Goal: Information Seeking & Learning: Learn about a topic

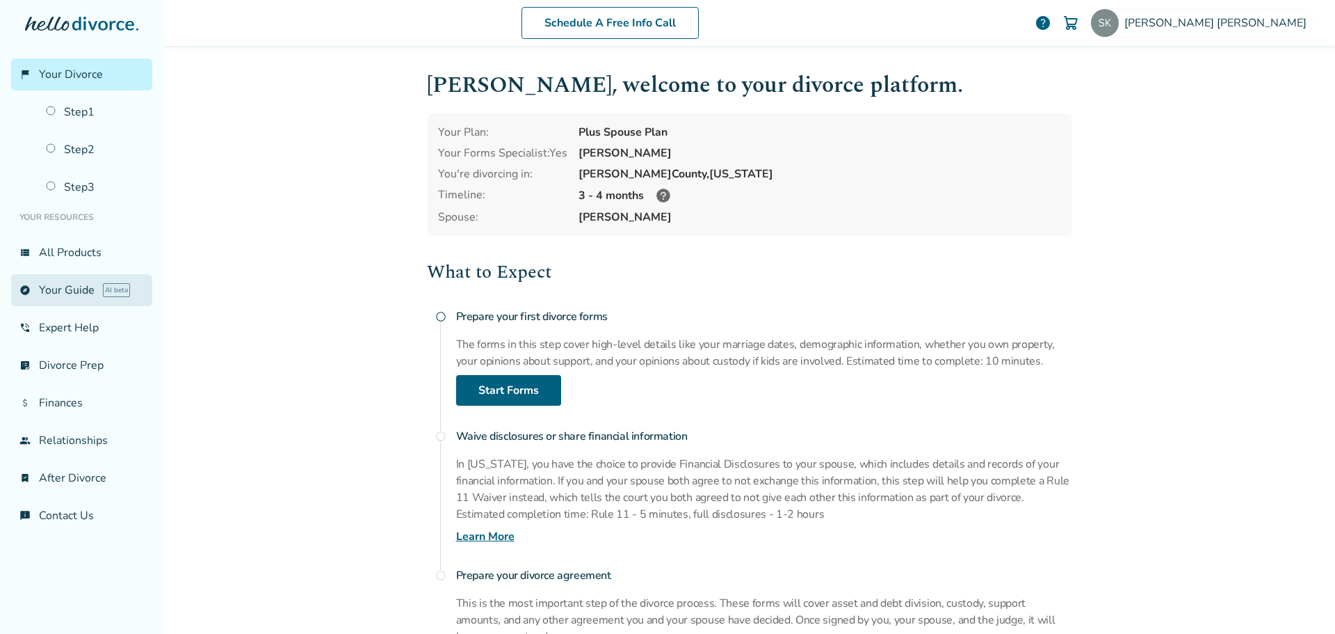
click at [70, 287] on link "explore Your Guide AI beta" at bounding box center [81, 290] width 141 height 32
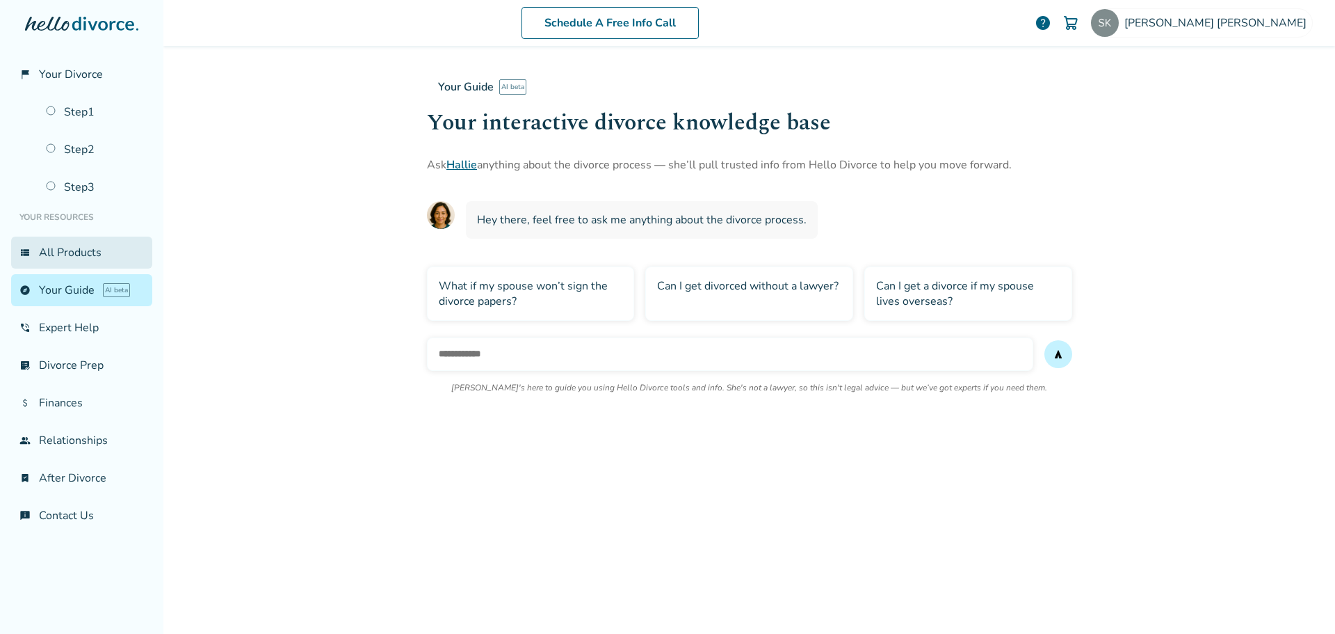
click at [77, 244] on link "view_list All Products" at bounding box center [81, 252] width 141 height 32
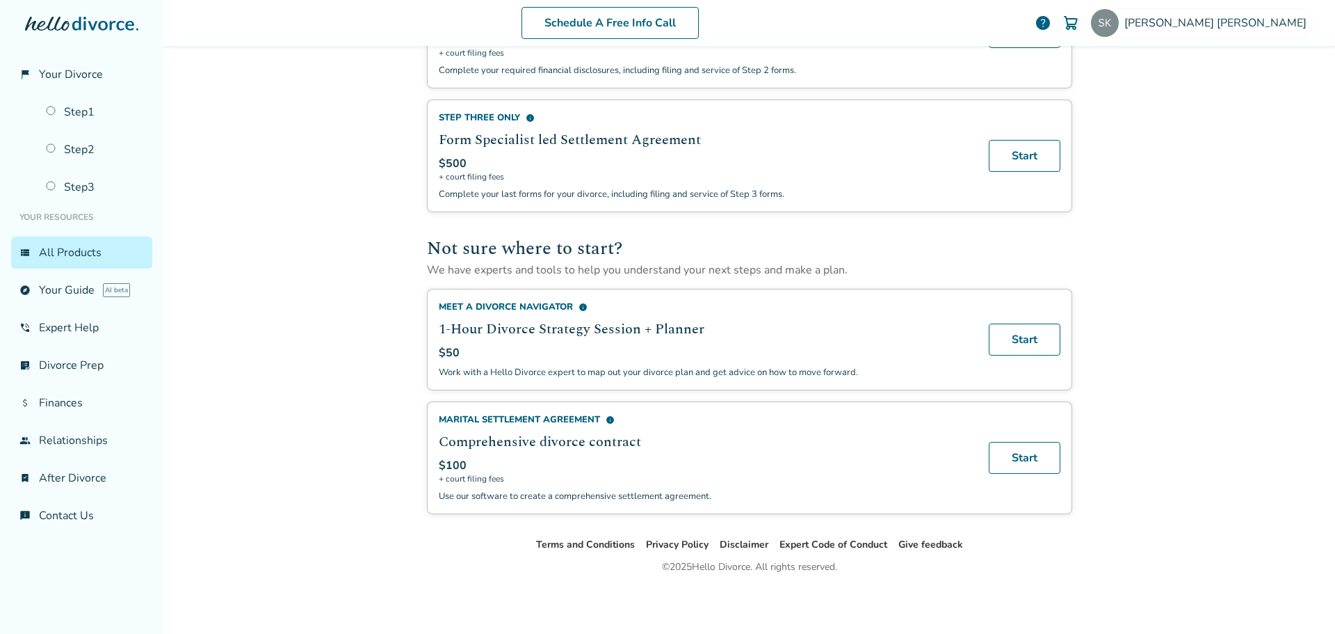
scroll to position [758, 0]
click at [82, 115] on link "Step 1" at bounding box center [95, 112] width 115 height 32
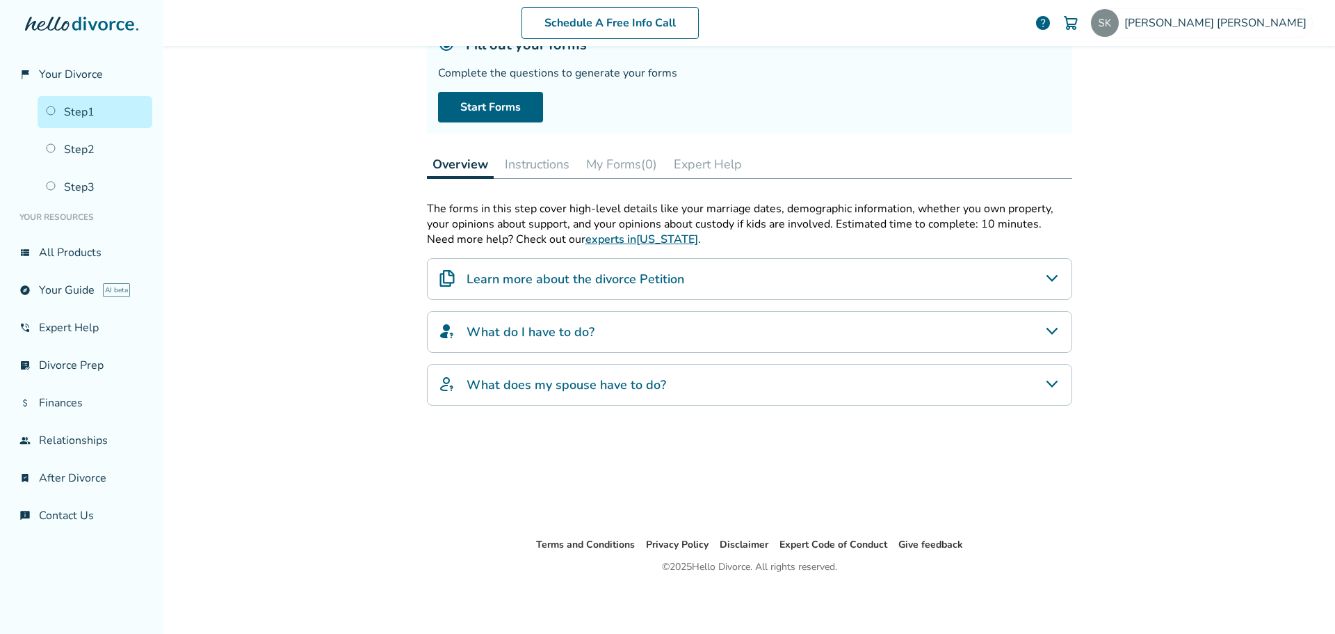
scroll to position [68, 0]
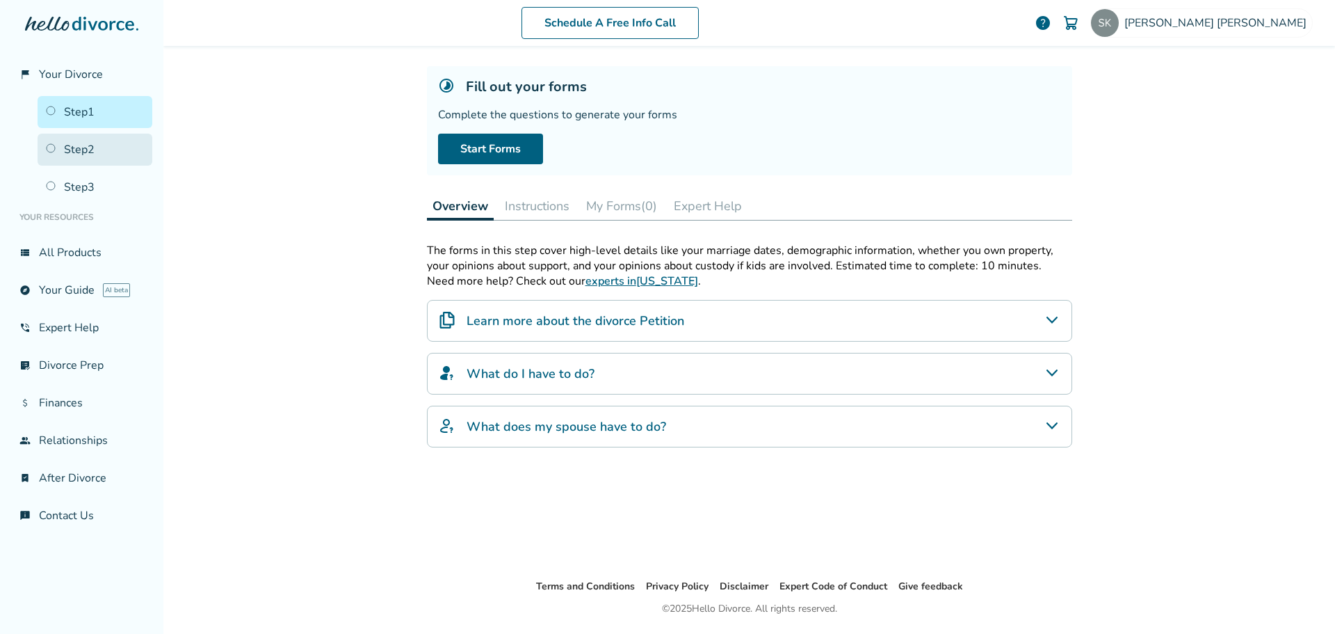
click at [105, 154] on link "Step 2" at bounding box center [95, 150] width 115 height 32
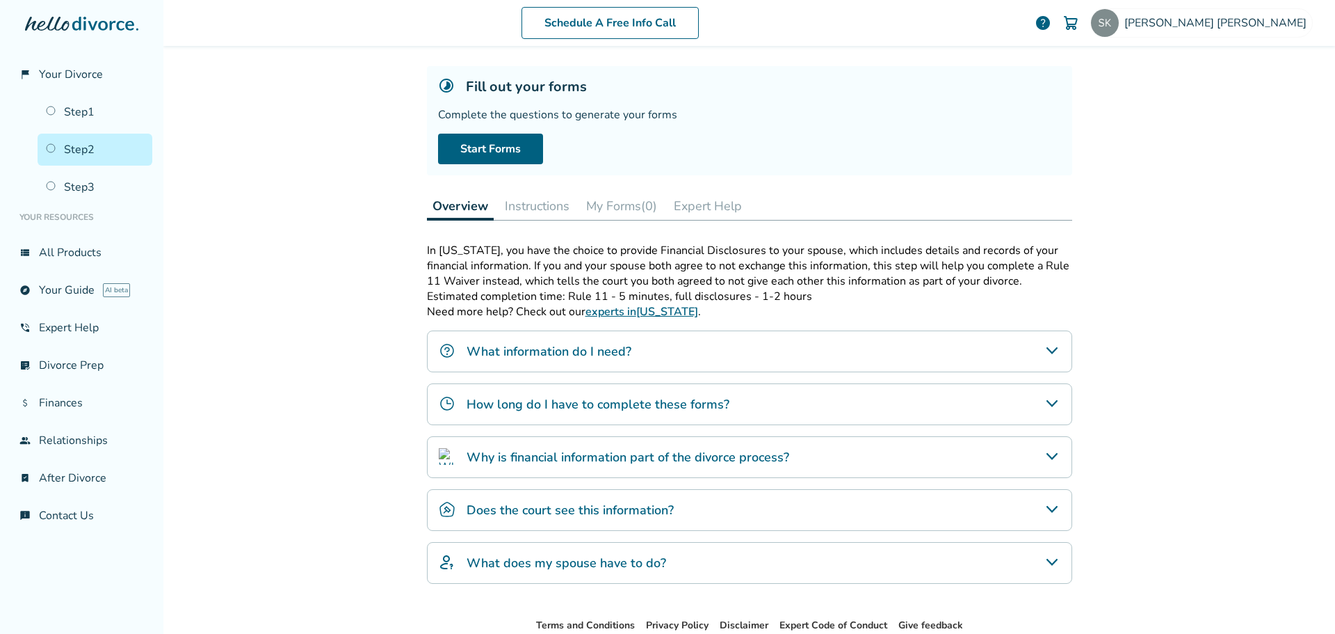
click at [579, 353] on h4 "What information do I need?" at bounding box center [549, 351] width 165 height 18
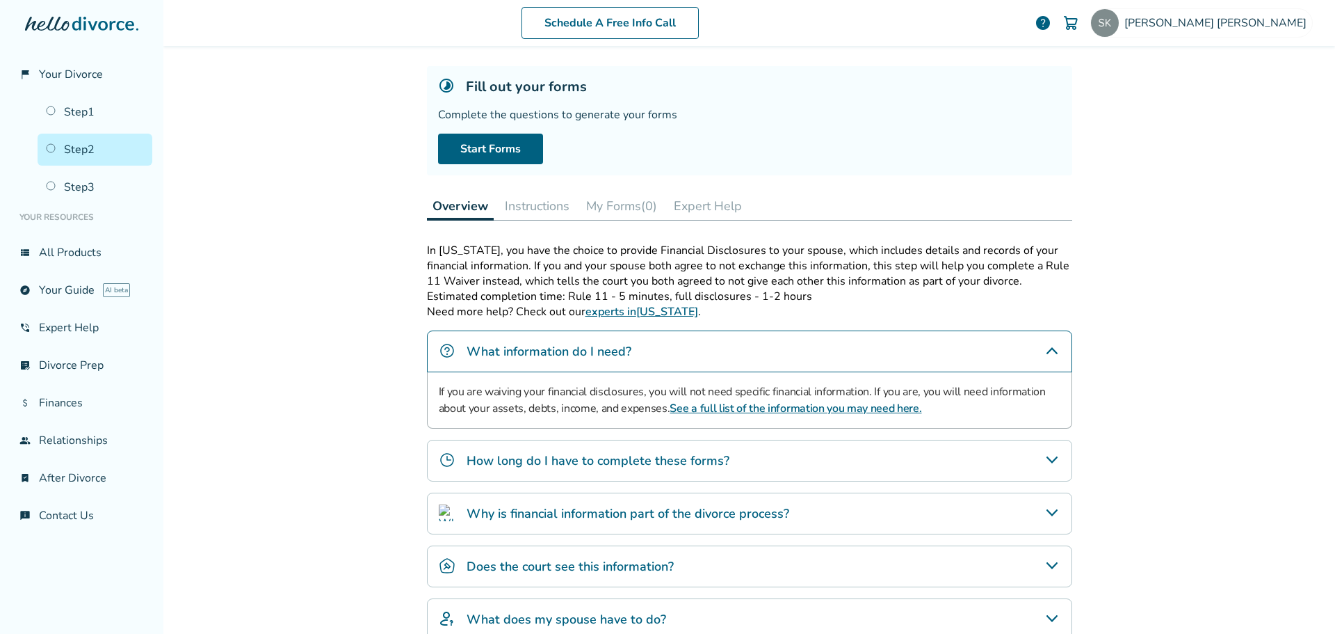
click at [740, 405] on link "See a full list of the information you may need here." at bounding box center [796, 408] width 252 height 15
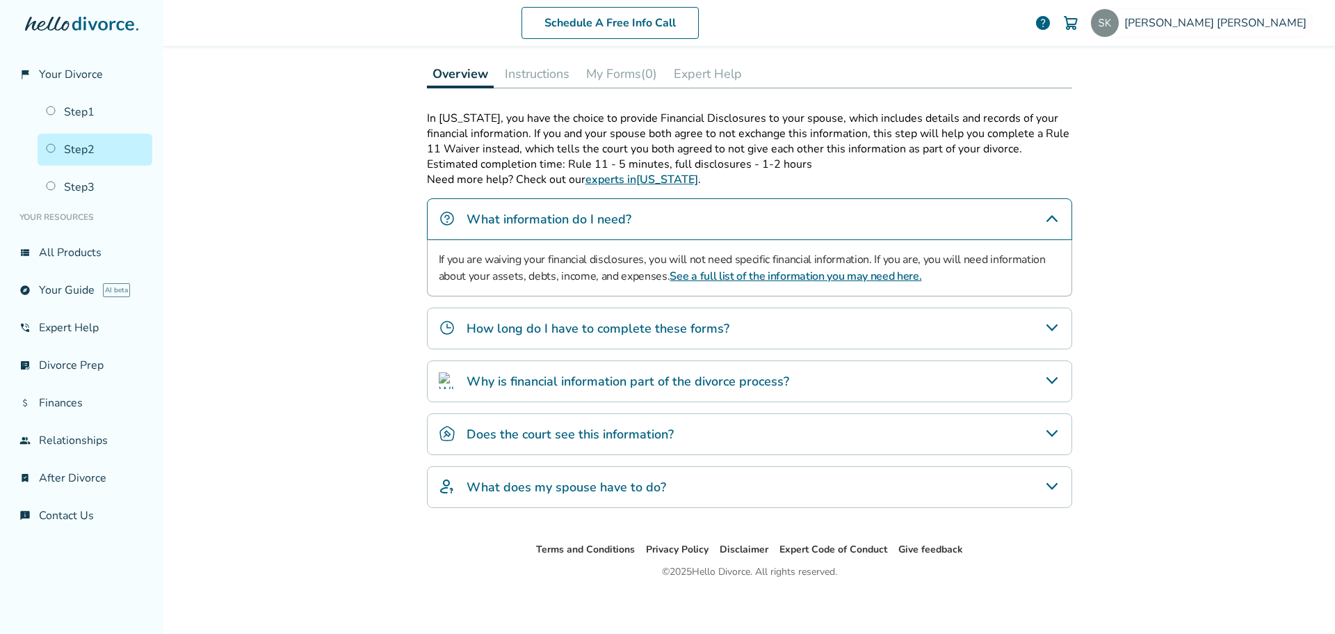
scroll to position [205, 0]
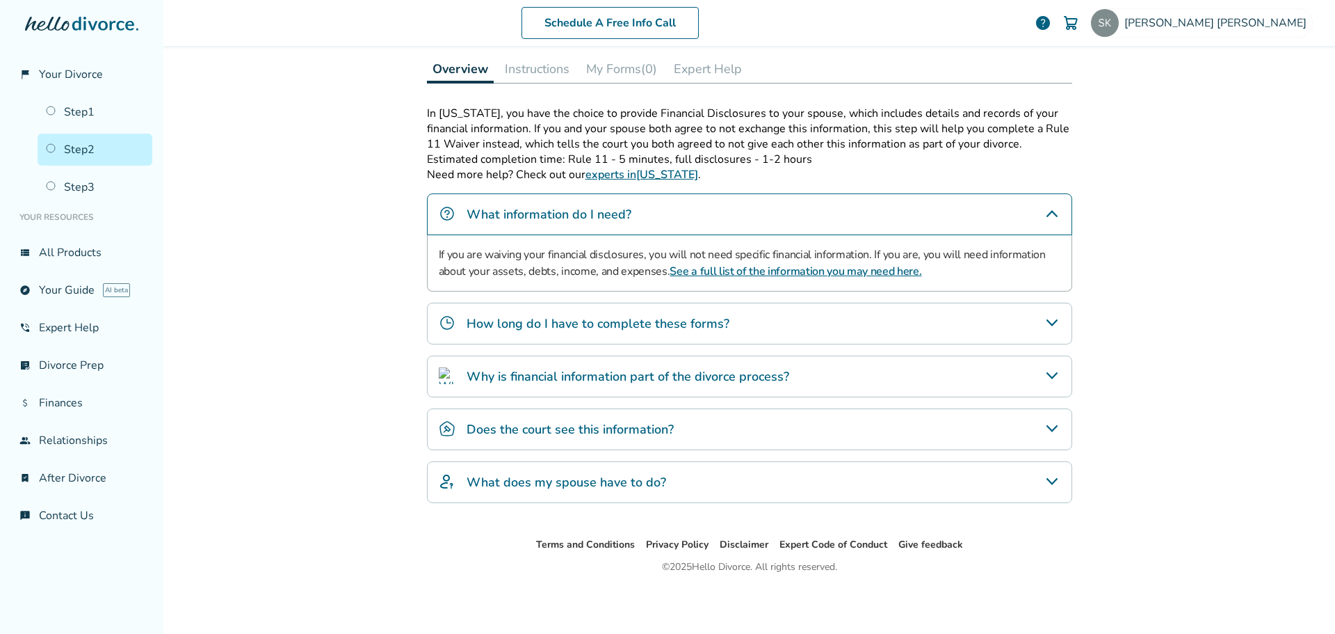
click at [645, 317] on h4 "How long do I have to complete these forms?" at bounding box center [598, 323] width 263 height 18
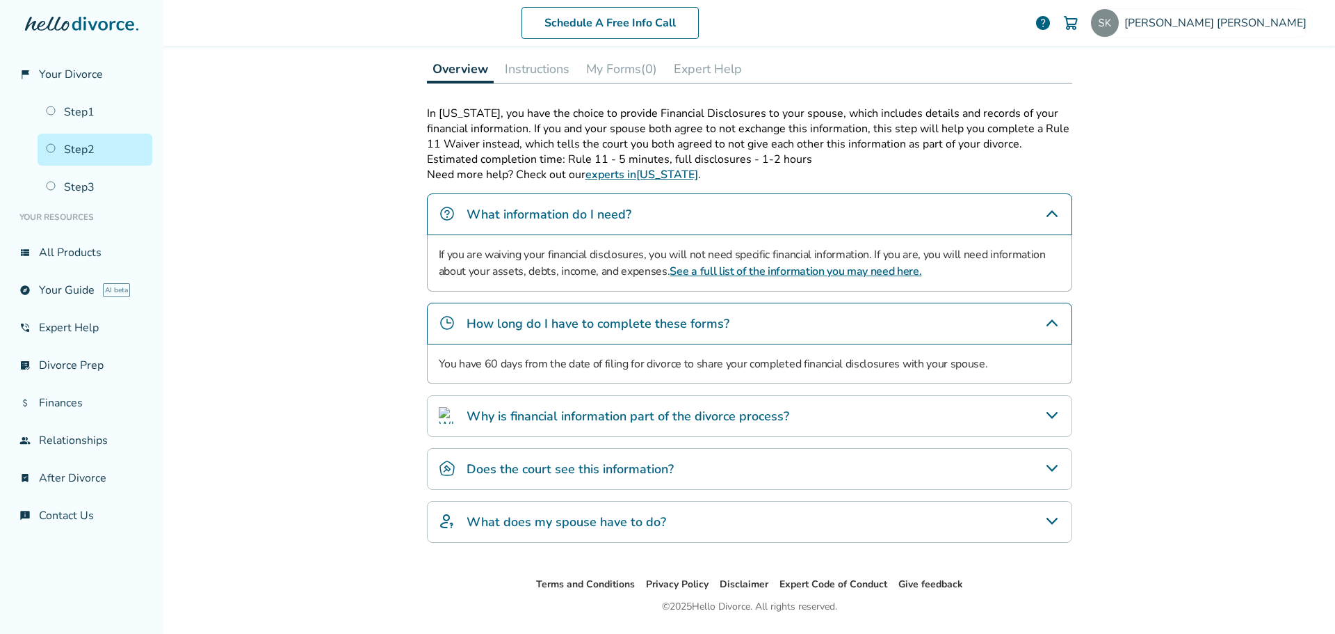
click at [634, 169] on link "experts in Texas" at bounding box center [642, 174] width 113 height 15
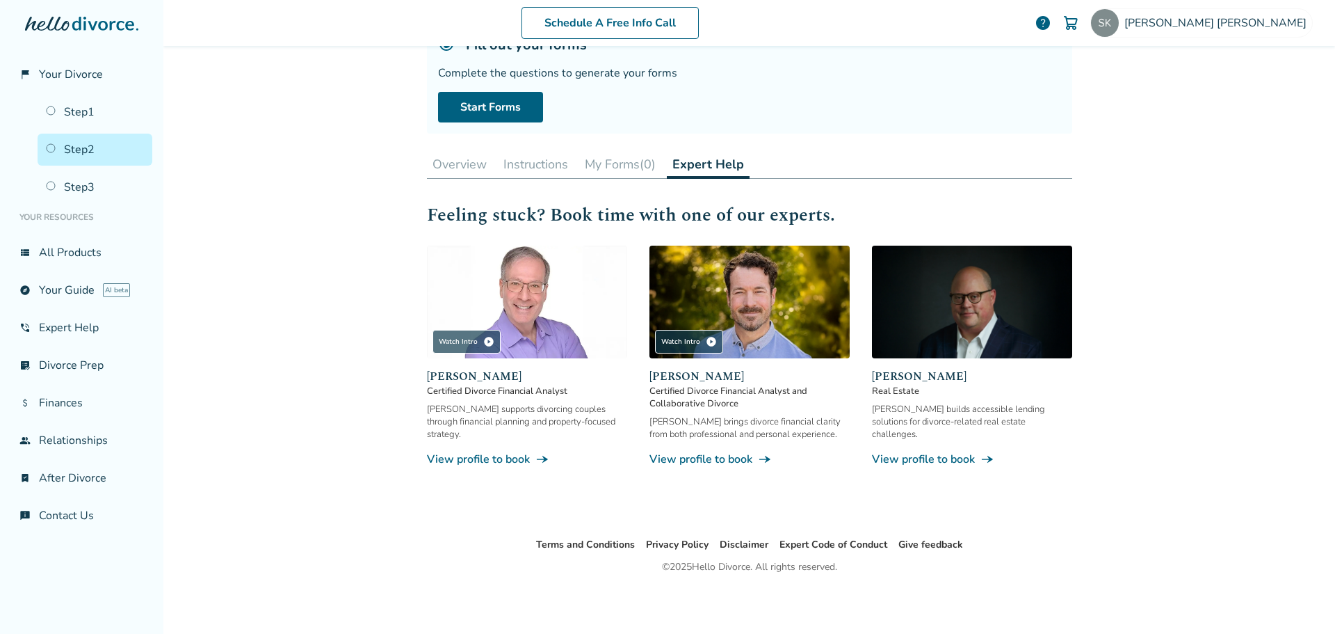
scroll to position [68, 0]
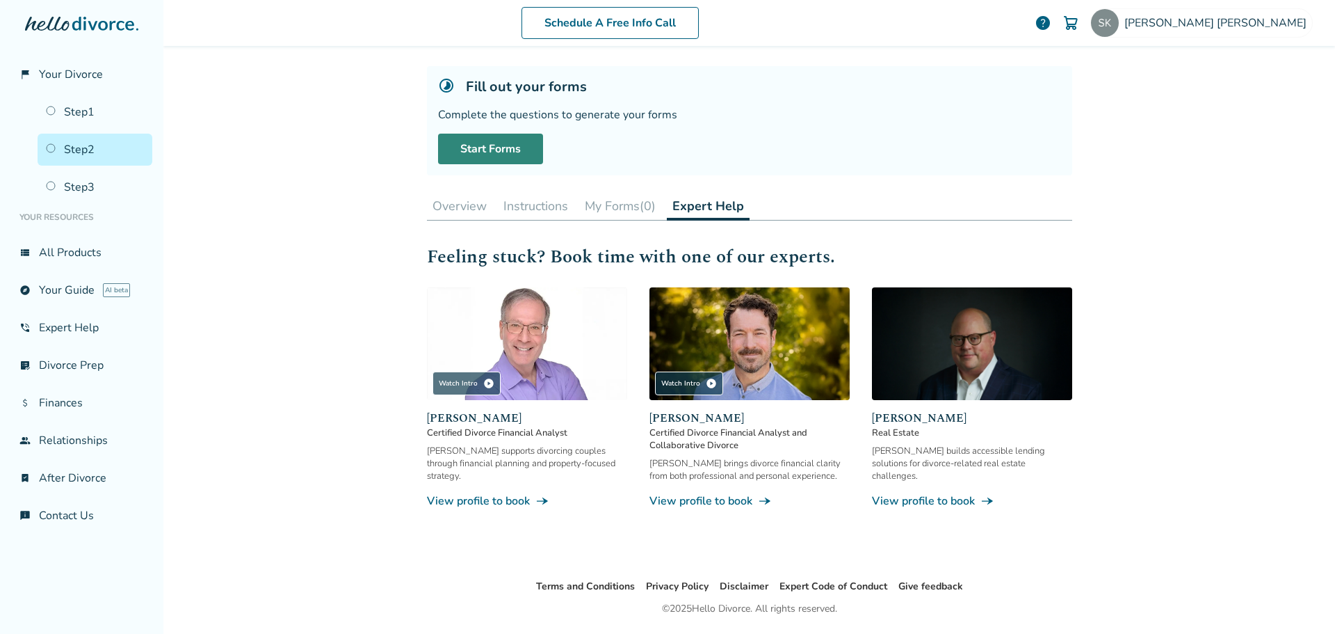
click at [483, 146] on link "Start Forms" at bounding box center [490, 149] width 105 height 31
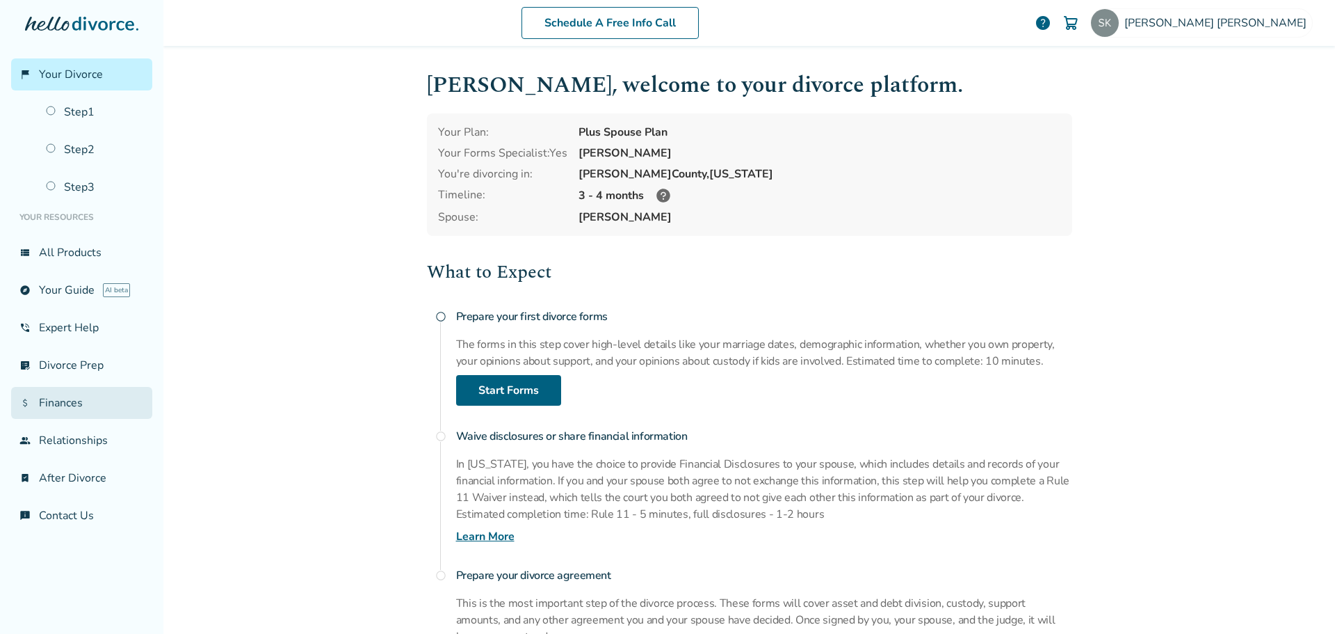
click at [62, 399] on link "attach_money Finances" at bounding box center [81, 403] width 141 height 32
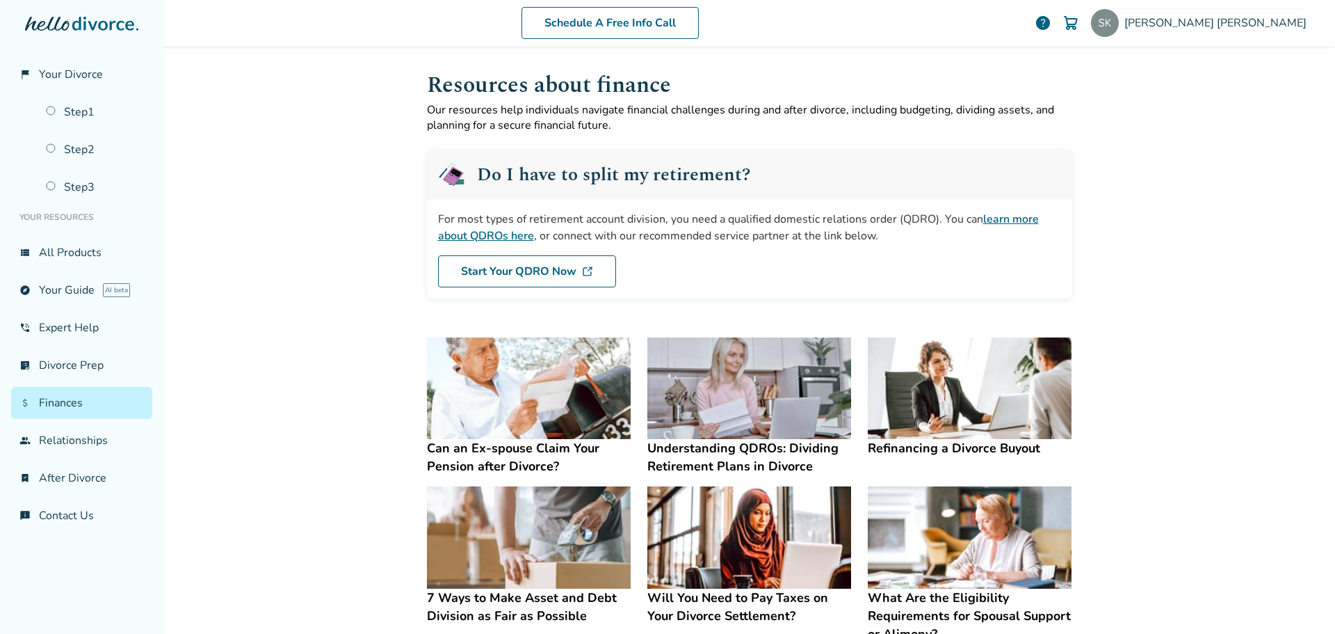
click at [485, 234] on link "learn more about QDROs here" at bounding box center [738, 227] width 601 height 32
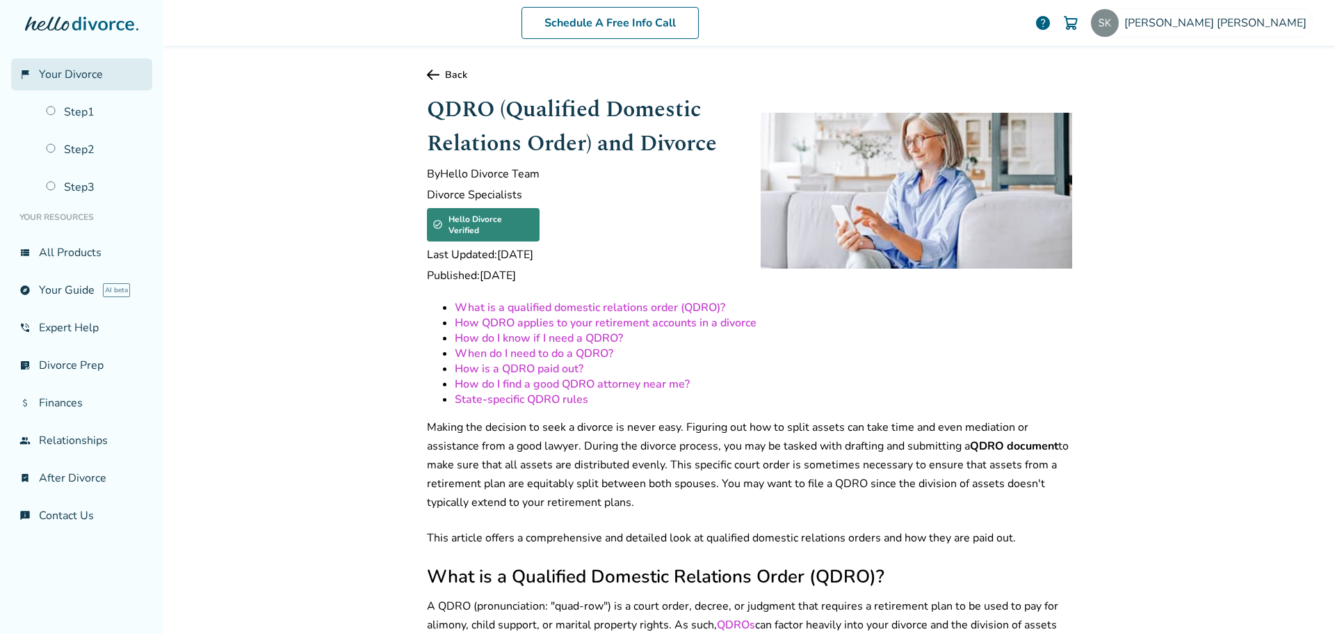
click at [70, 65] on link "flag_2 Your Divorce" at bounding box center [81, 74] width 141 height 32
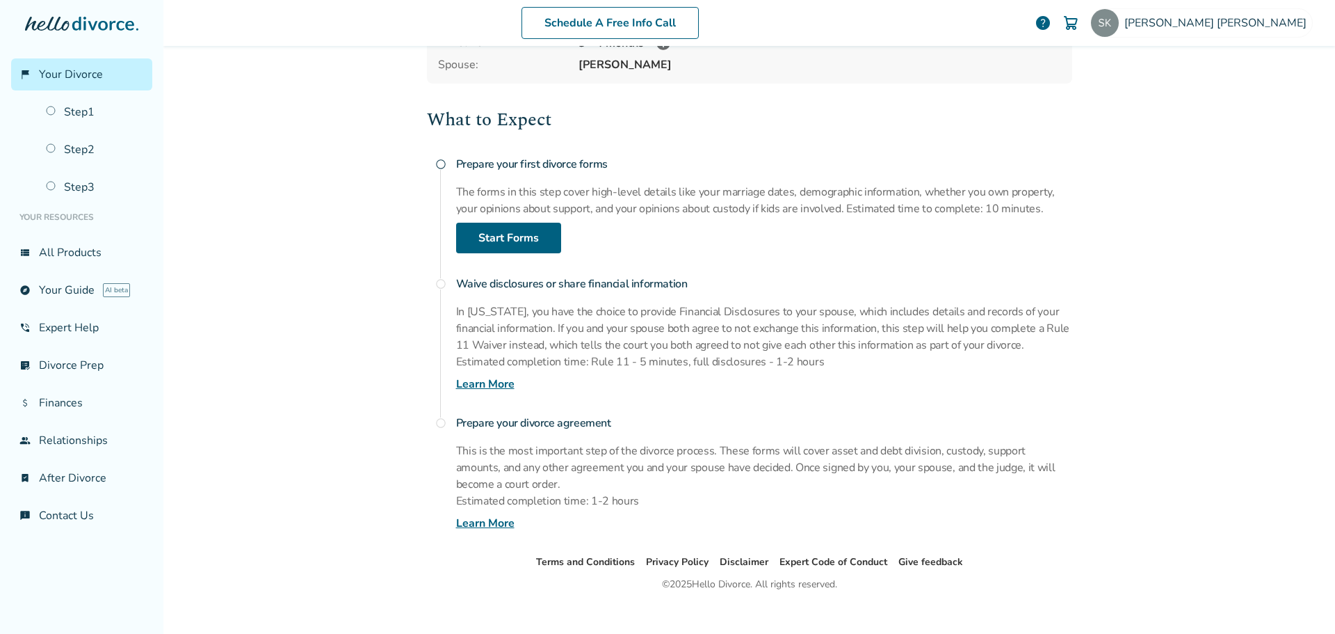
scroll to position [170, 0]
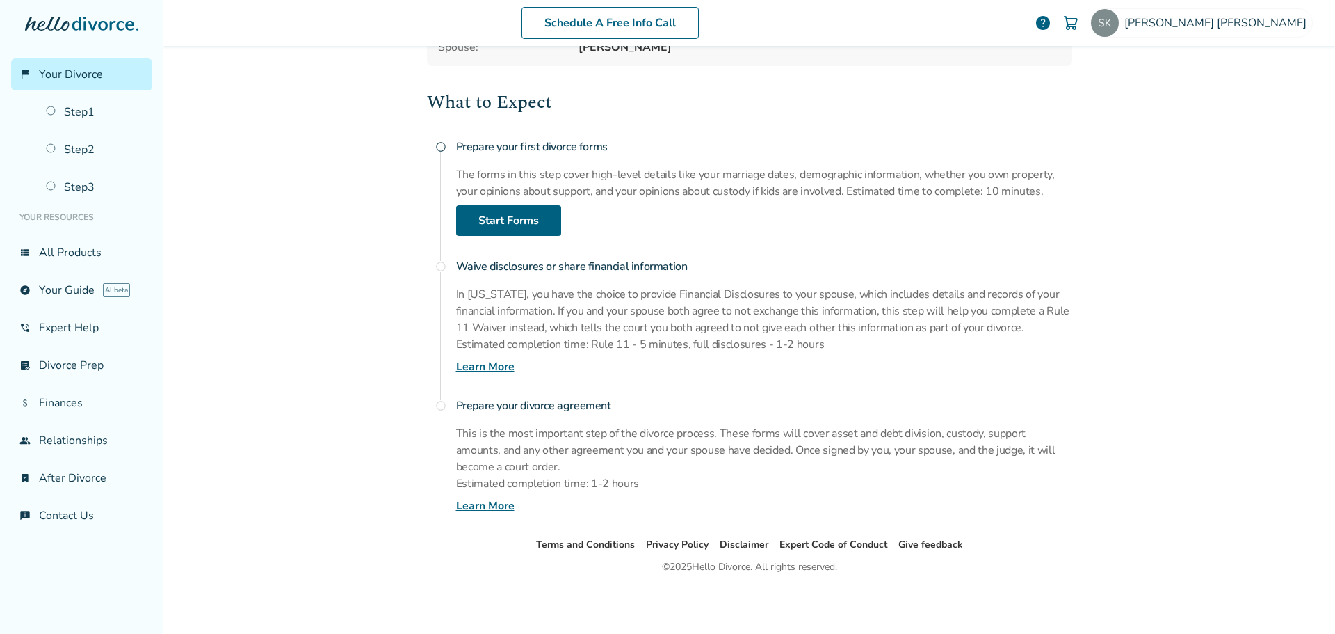
click at [472, 511] on link "Learn More" at bounding box center [485, 505] width 58 height 17
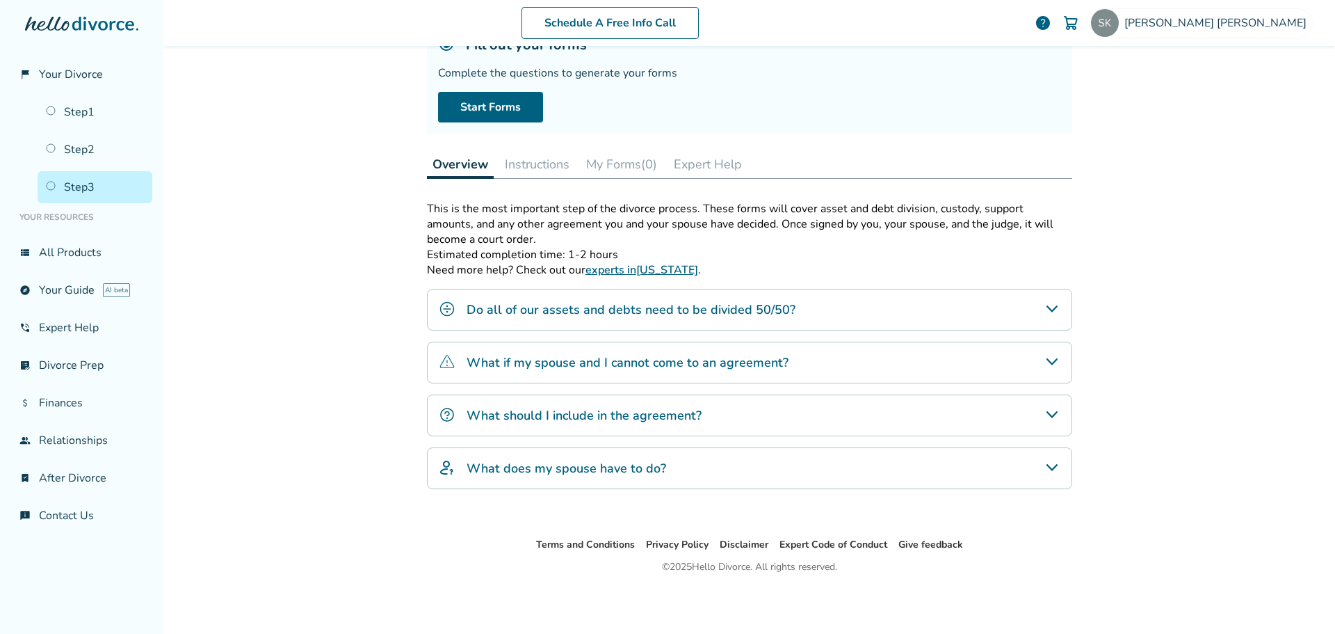
scroll to position [68, 0]
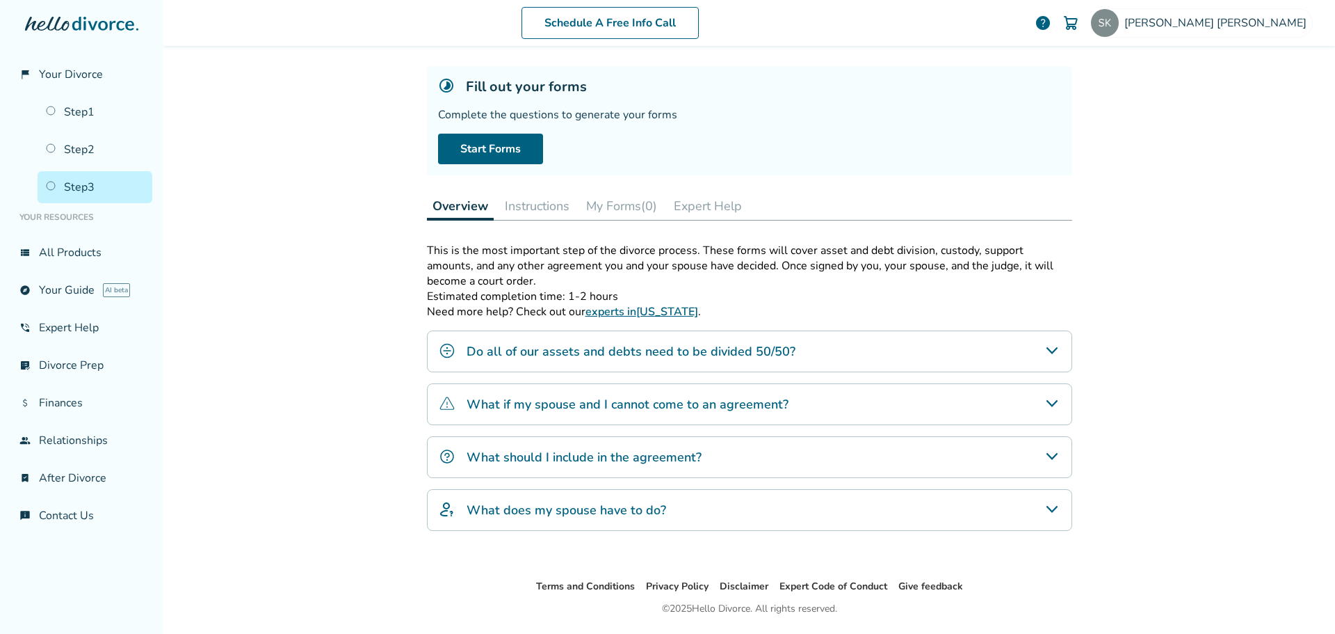
click at [636, 350] on h4 "Do all of our assets and debts need to be divided 50/50?" at bounding box center [631, 351] width 329 height 18
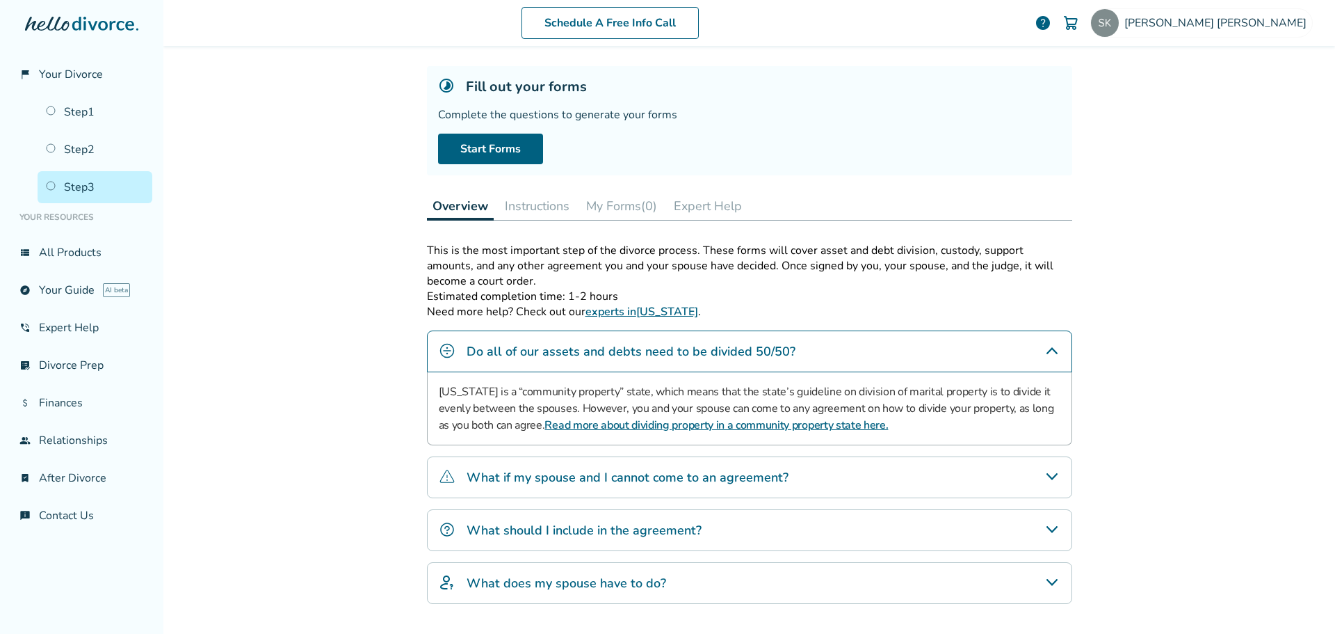
click at [604, 475] on h4 "What if my spouse and I cannot come to an agreement?" at bounding box center [628, 477] width 322 height 18
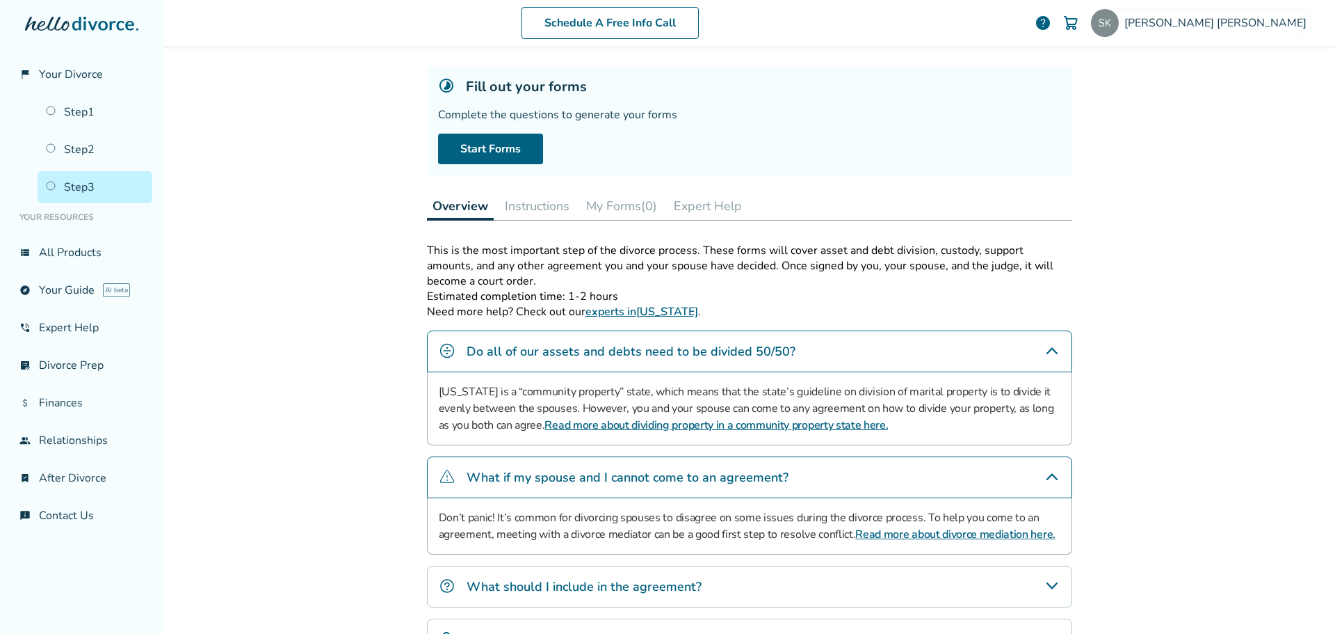
click at [889, 534] on link "Read more about divorce mediation here." at bounding box center [955, 533] width 200 height 15
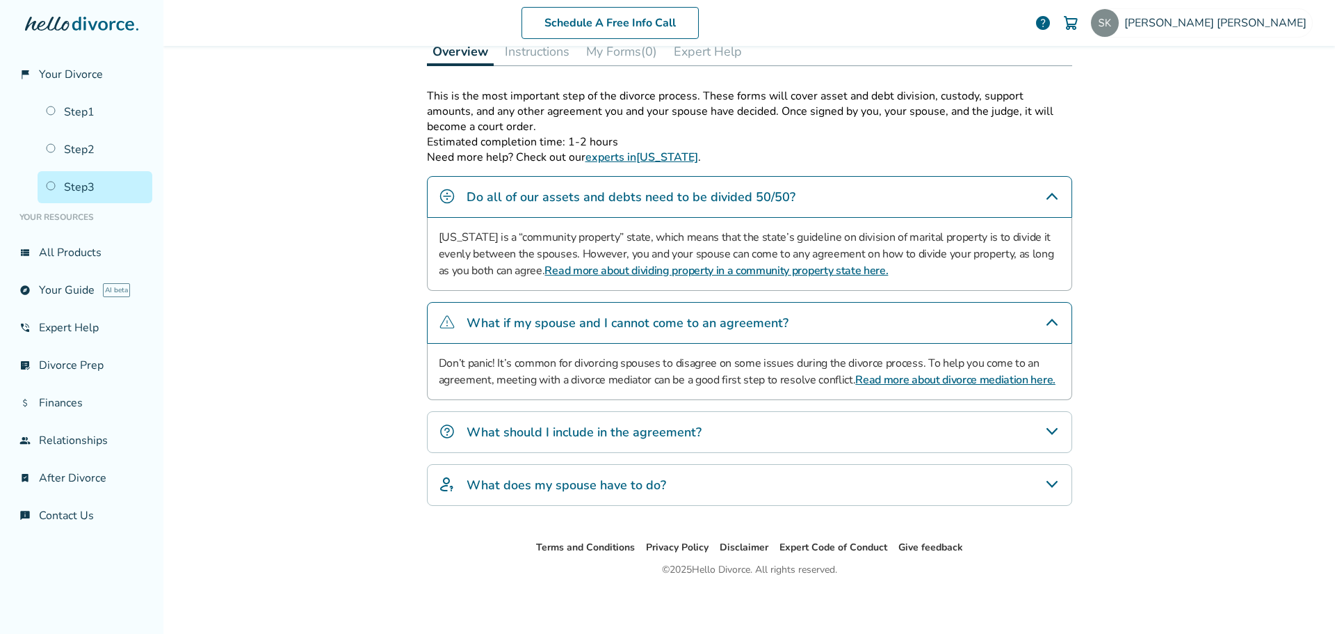
scroll to position [225, 0]
click at [535, 431] on h4 "What should I include in the agreement?" at bounding box center [584, 429] width 235 height 18
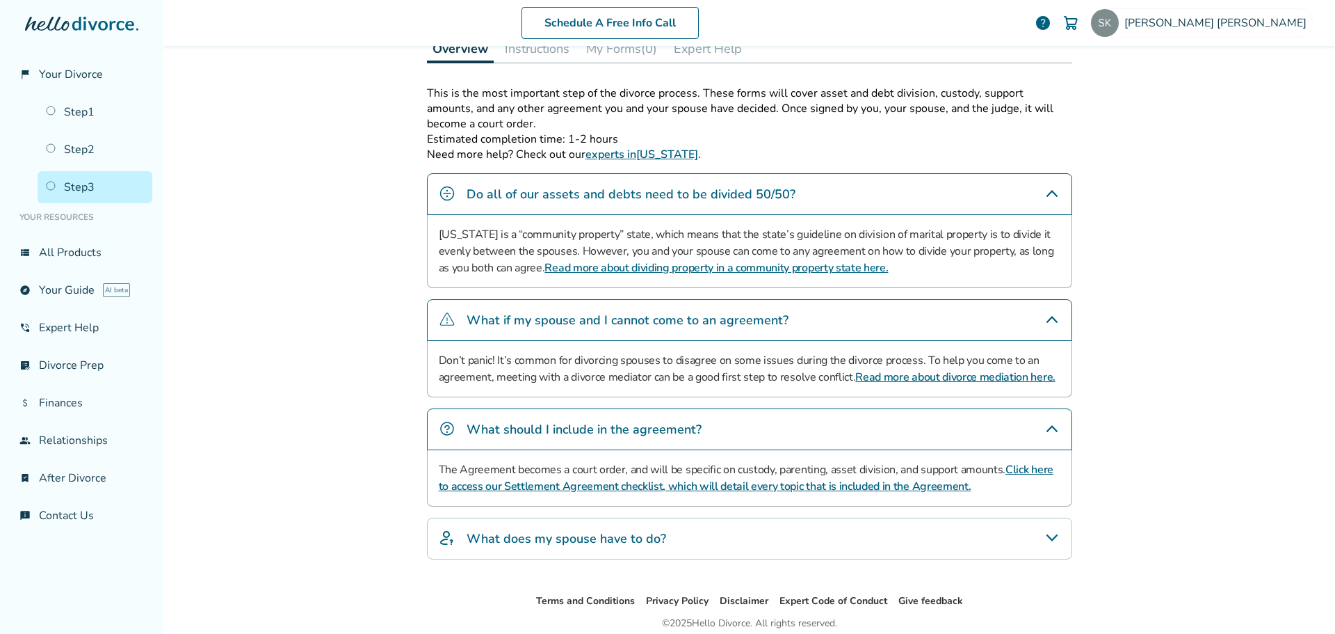
click at [723, 487] on link "Click here to access our Settlement Agreement checklist, which will detail ever…" at bounding box center [746, 478] width 615 height 32
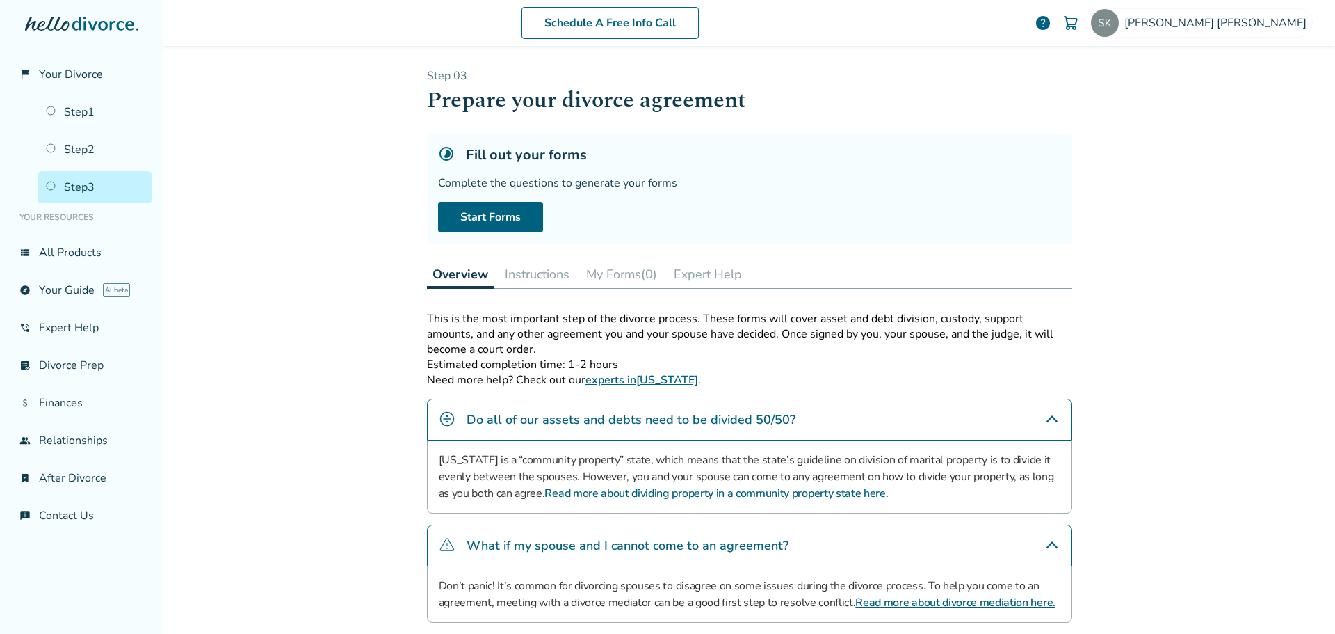
click at [45, 27] on icon at bounding box center [81, 24] width 113 height 14
click at [63, 21] on icon at bounding box center [81, 24] width 113 height 14
click at [65, 235] on ul "Your Resources view_list All Products explore Your Guide AI beta phone_in_talk …" at bounding box center [81, 367] width 141 height 328
click at [58, 246] on link "view_list All Products" at bounding box center [81, 252] width 141 height 32
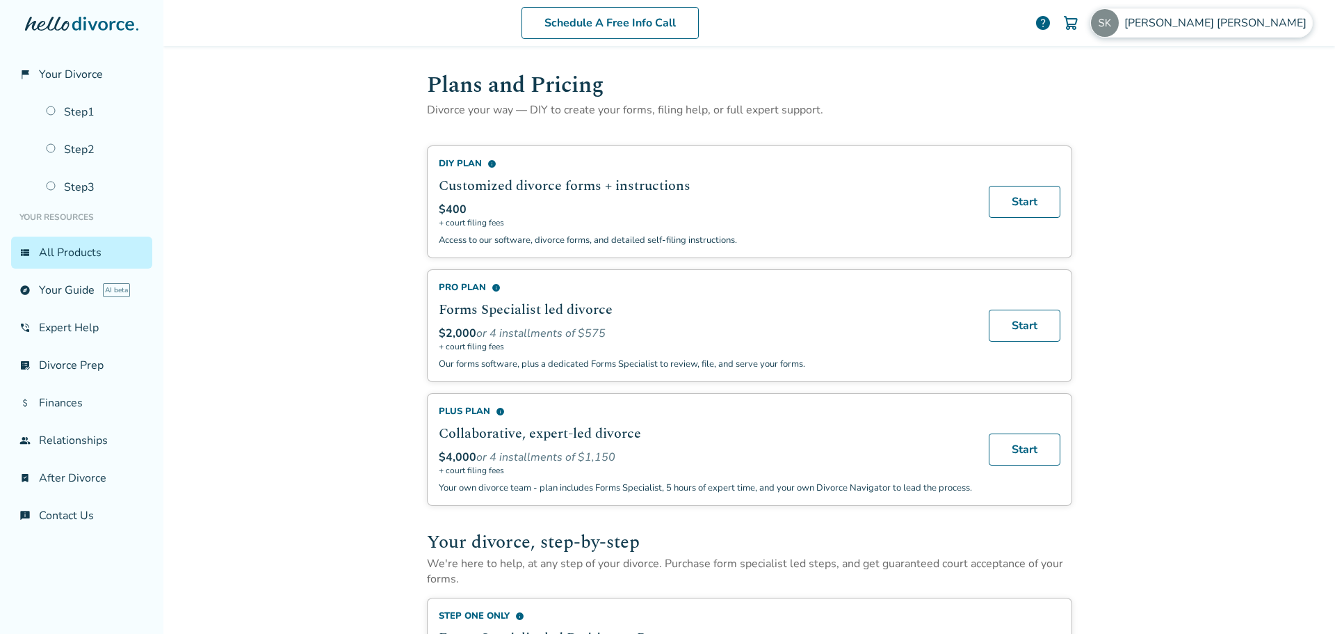
click at [1244, 26] on span "Steven Kienlen" at bounding box center [1219, 22] width 188 height 15
click at [268, 159] on div "Schedule A Free Info Call Steven Kienlen help Schedule A Free Call Steven Kienl…" at bounding box center [749, 317] width 1172 height 634
click at [67, 70] on span "Your Divorce" at bounding box center [71, 74] width 64 height 15
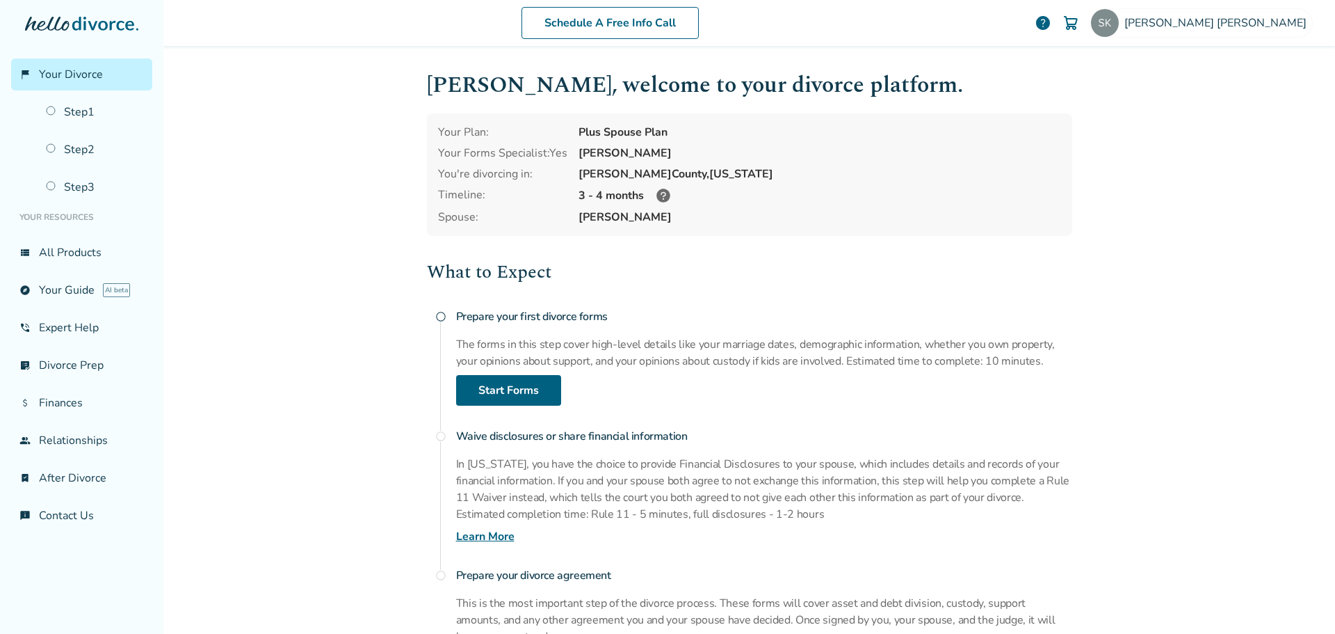
click at [72, 24] on icon at bounding box center [81, 24] width 113 height 14
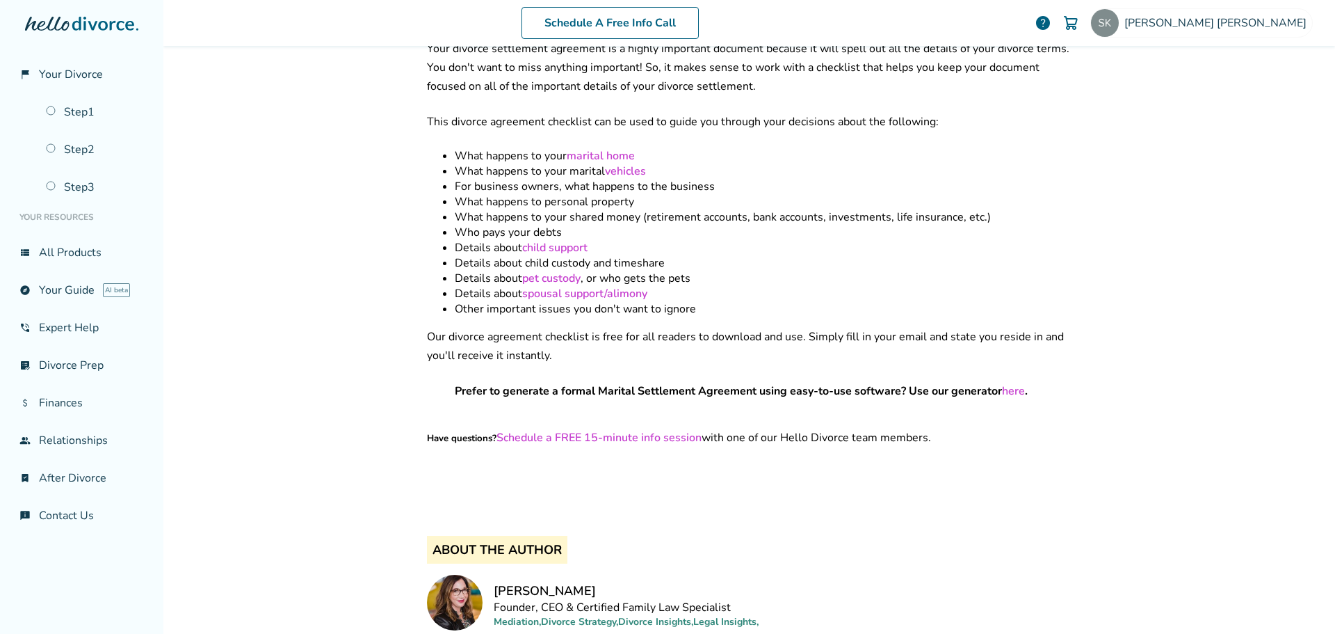
scroll to position [278, 0]
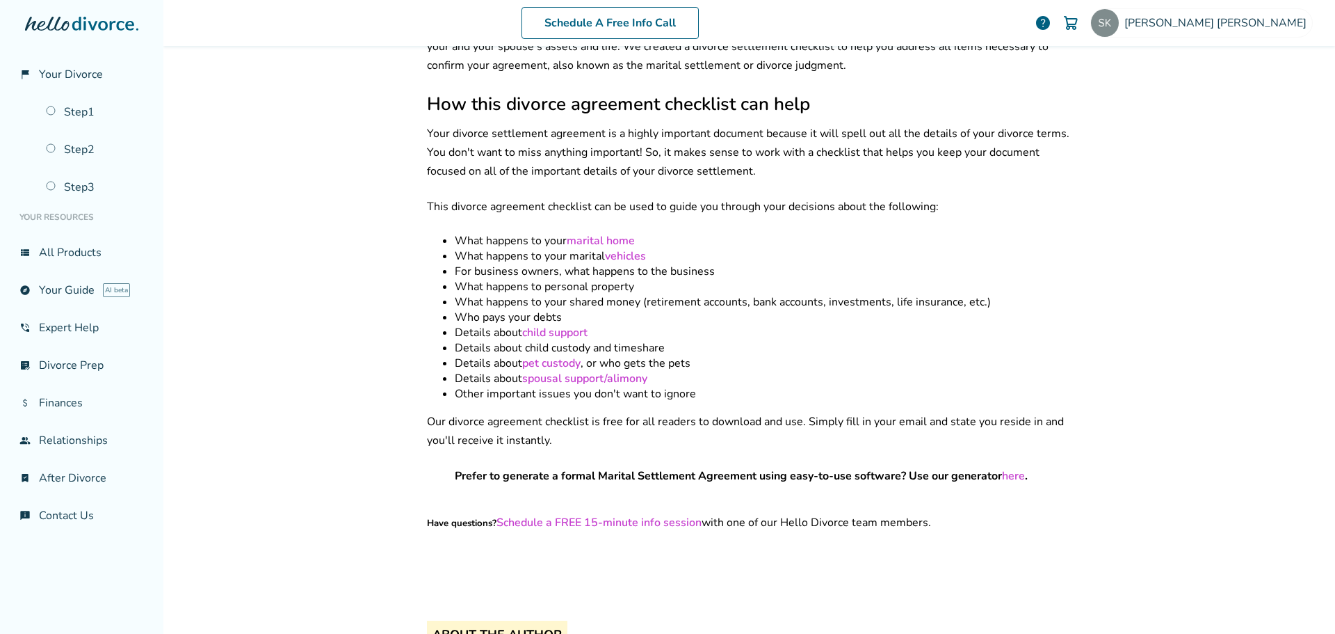
click at [1013, 468] on link "here" at bounding box center [1013, 475] width 23 height 15
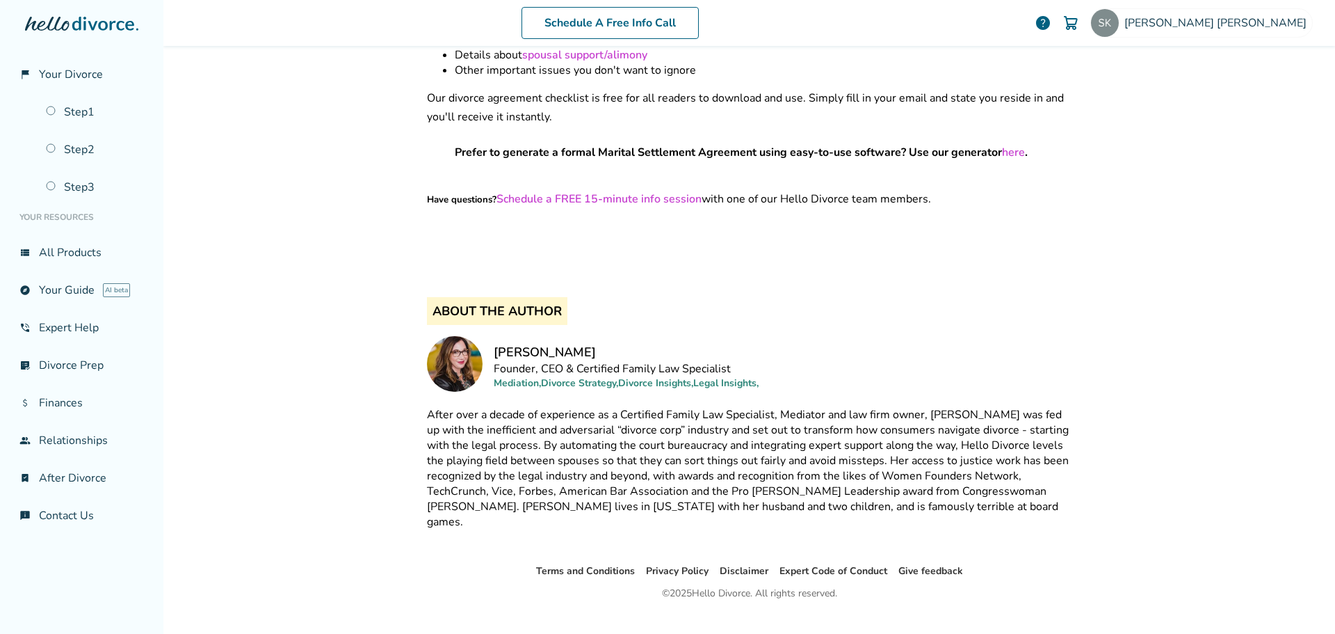
scroll to position [184, 0]
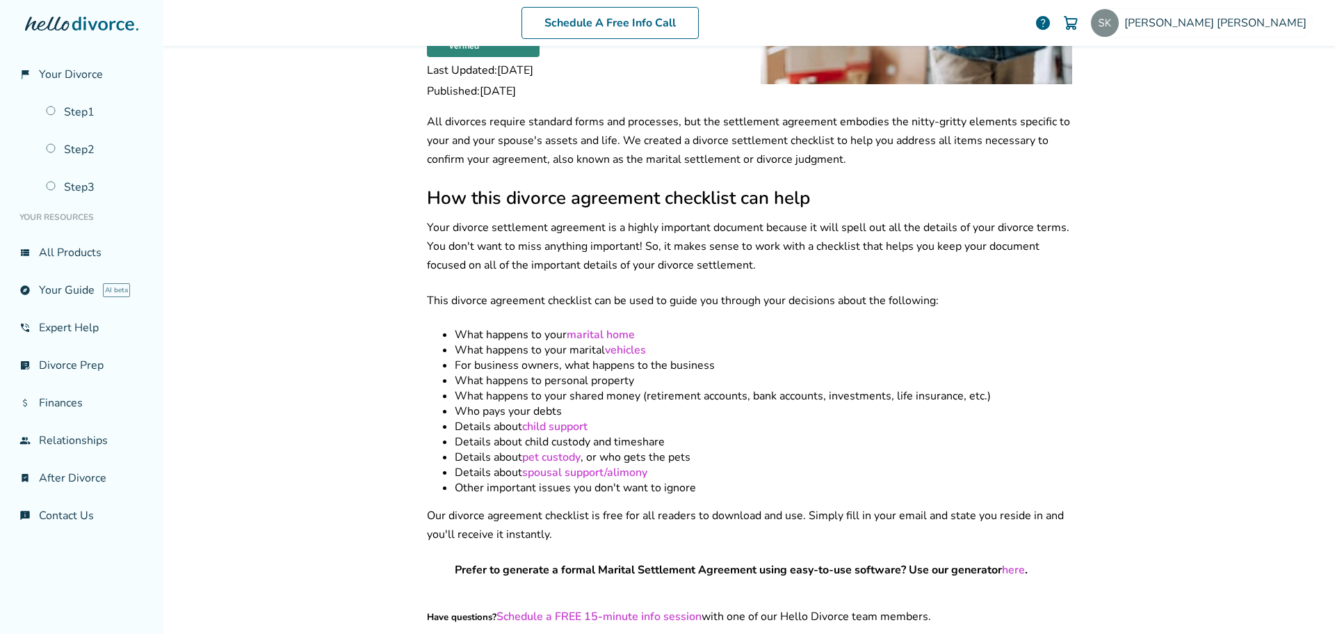
click at [609, 327] on link "marital home" at bounding box center [601, 334] width 68 height 15
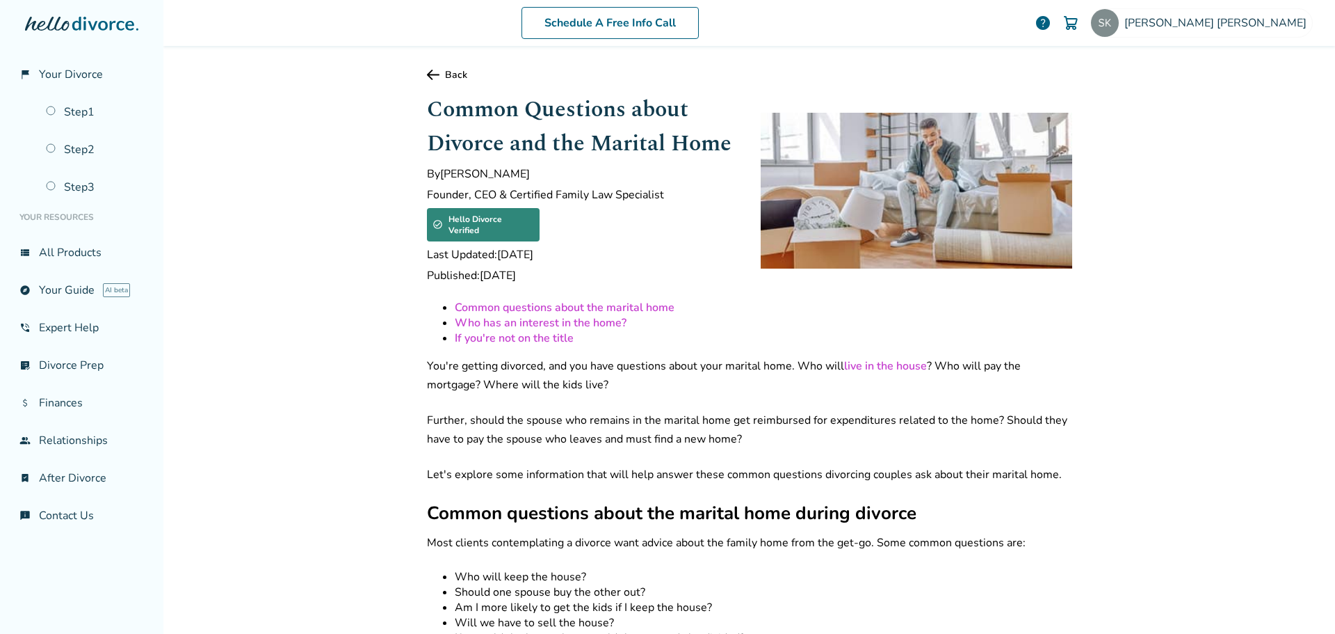
click at [558, 300] on link "Common questions about the marital home" at bounding box center [565, 307] width 220 height 15
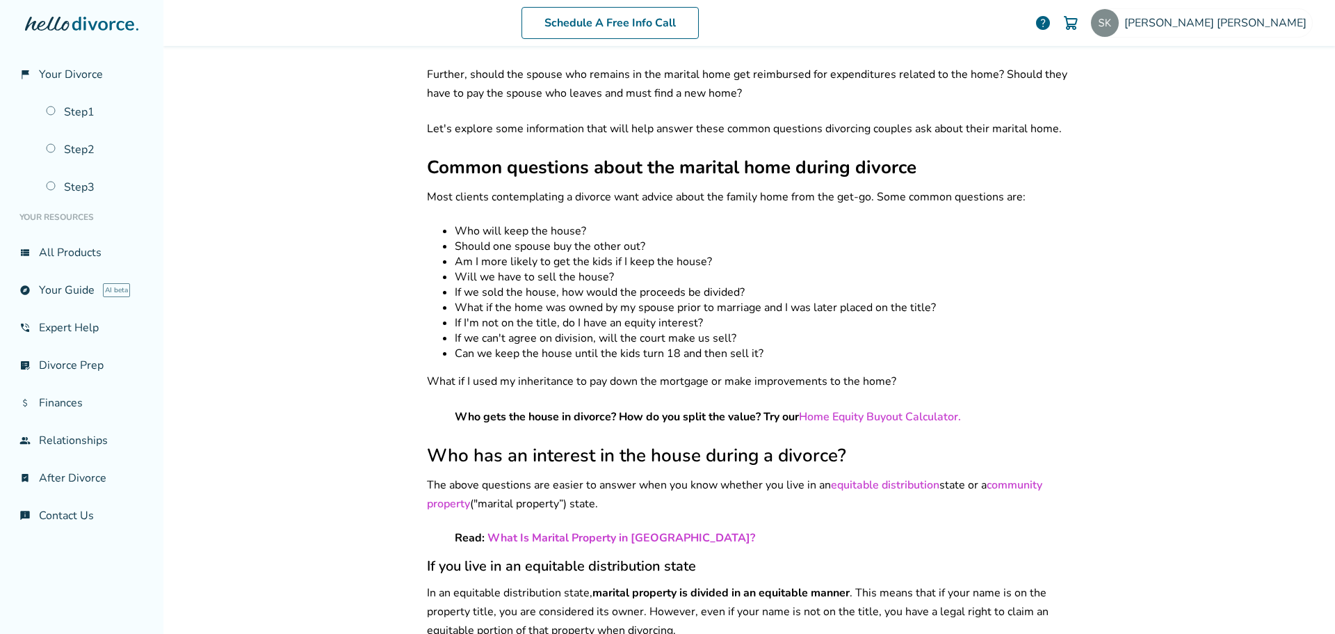
click at [861, 409] on link "Home Equity Buyout Calculator." at bounding box center [880, 416] width 162 height 15
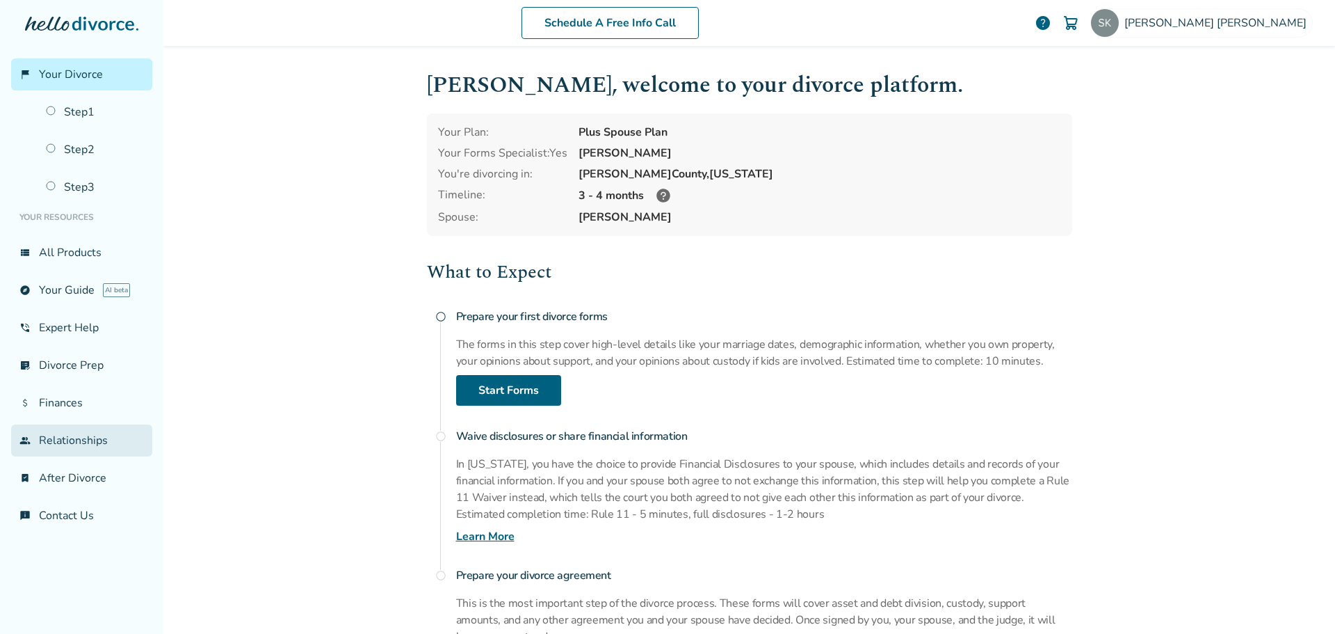
click at [69, 443] on link "group Relationships" at bounding box center [81, 440] width 141 height 32
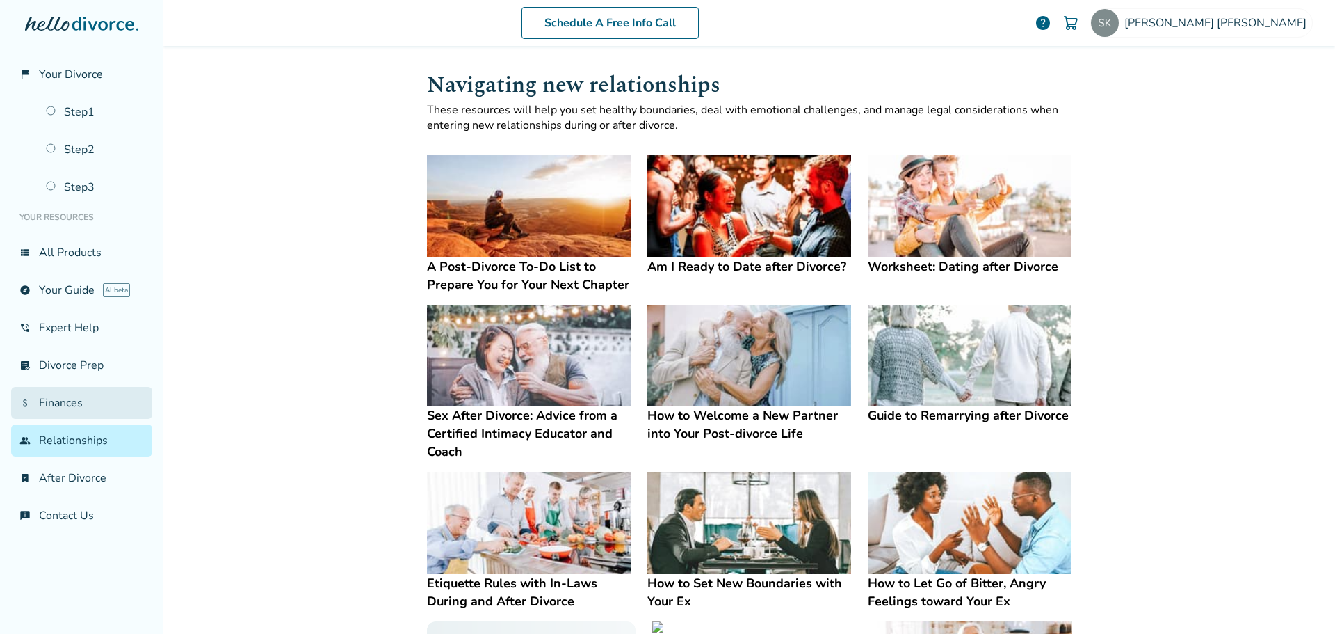
click at [61, 409] on link "attach_money Finances" at bounding box center [81, 403] width 141 height 32
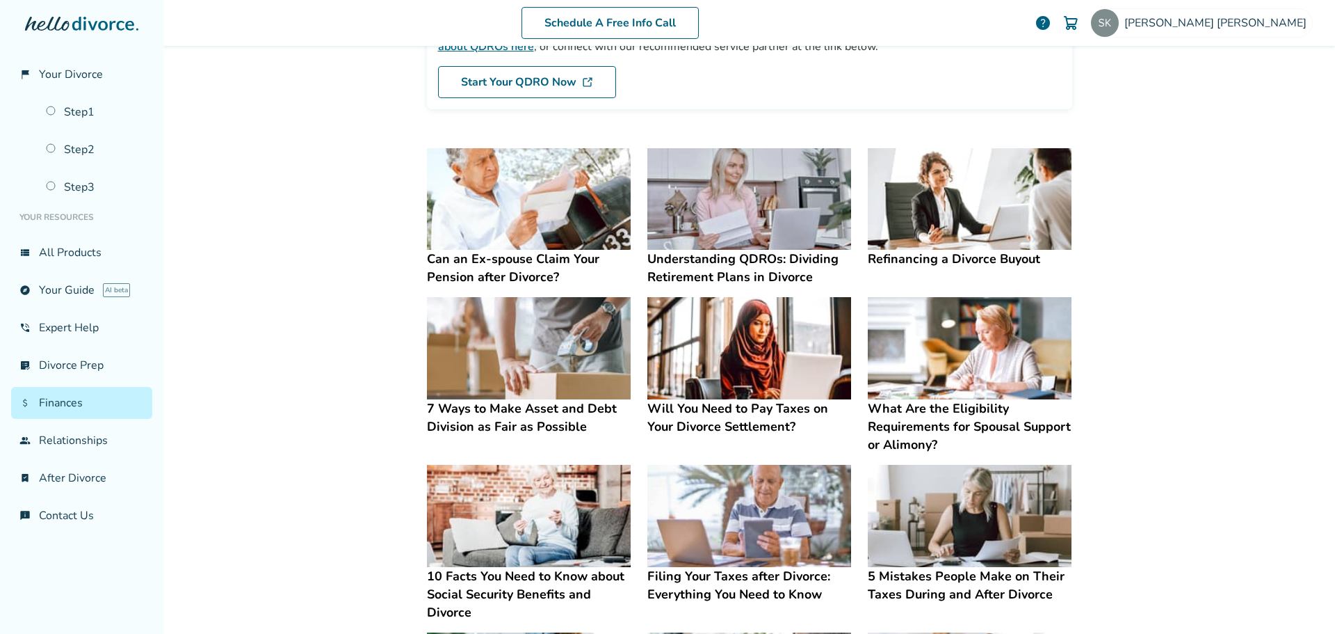
scroll to position [209, 0]
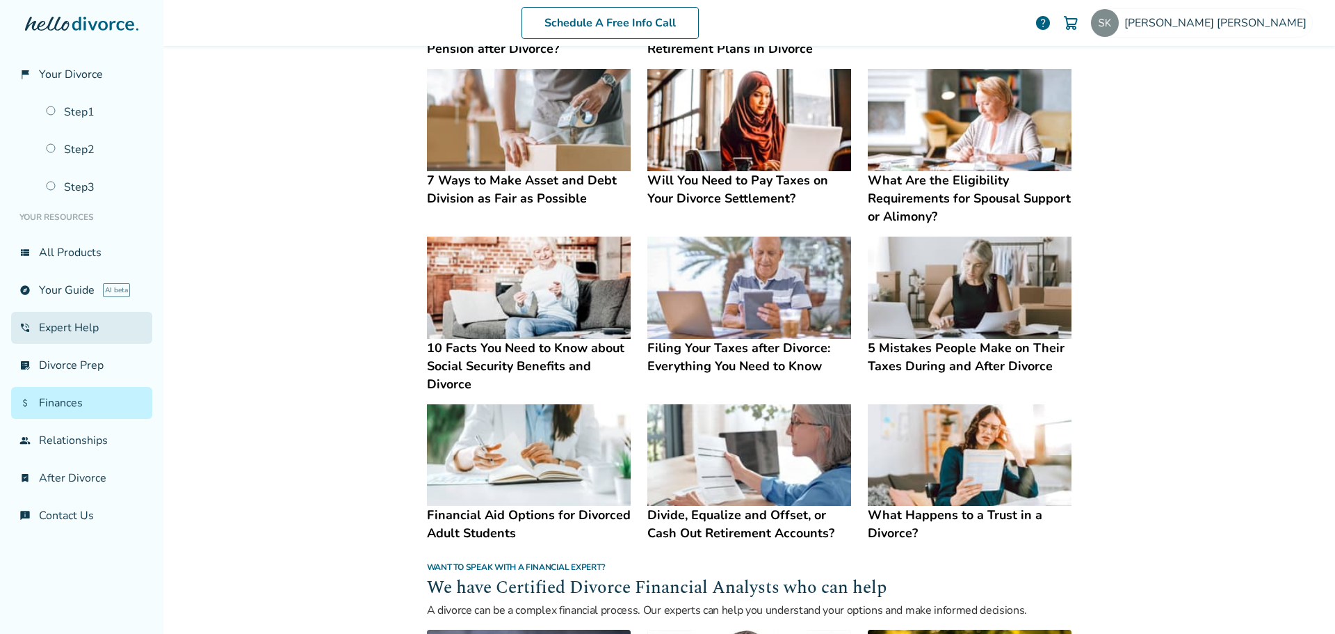
click at [87, 321] on link "phone_in_talk Expert Help" at bounding box center [81, 328] width 141 height 32
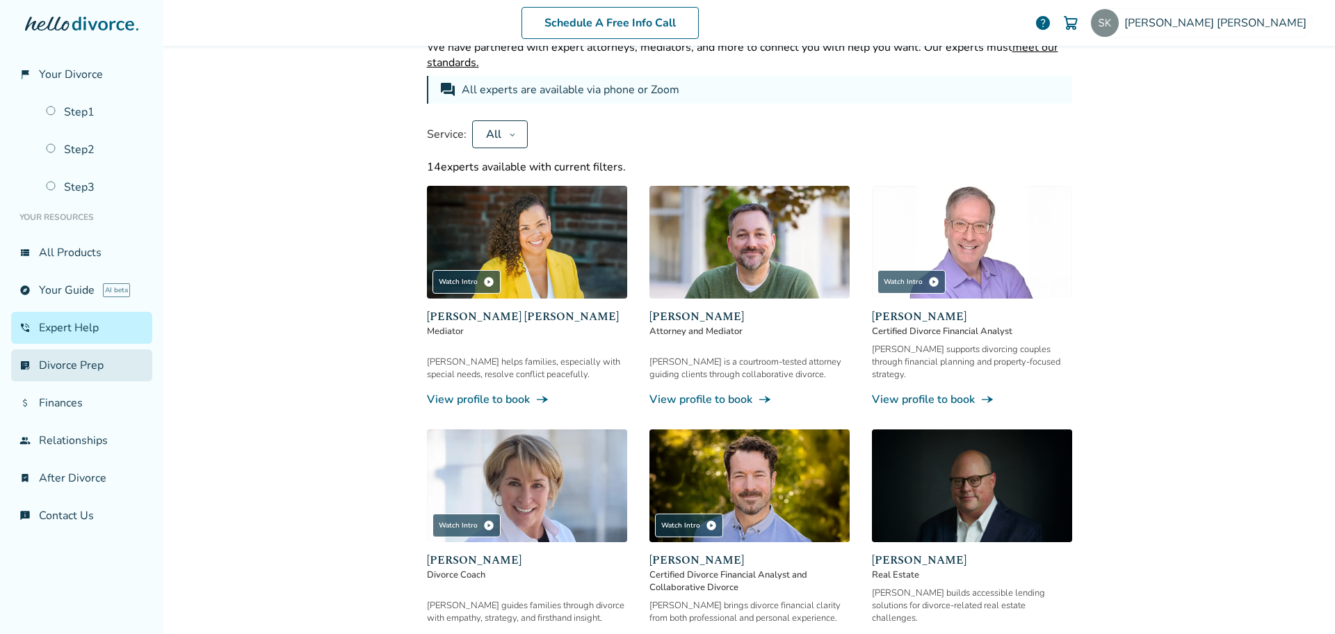
click at [57, 367] on link "list_alt_check Divorce Prep" at bounding box center [81, 365] width 141 height 32
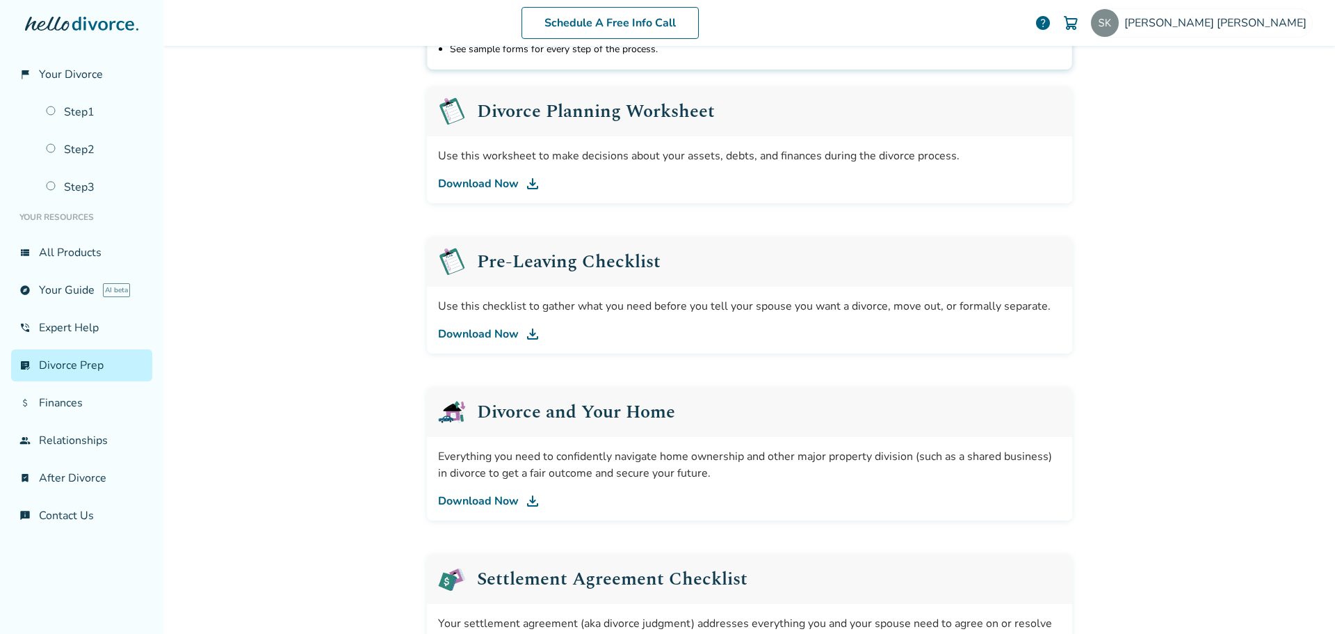
scroll to position [207, 0]
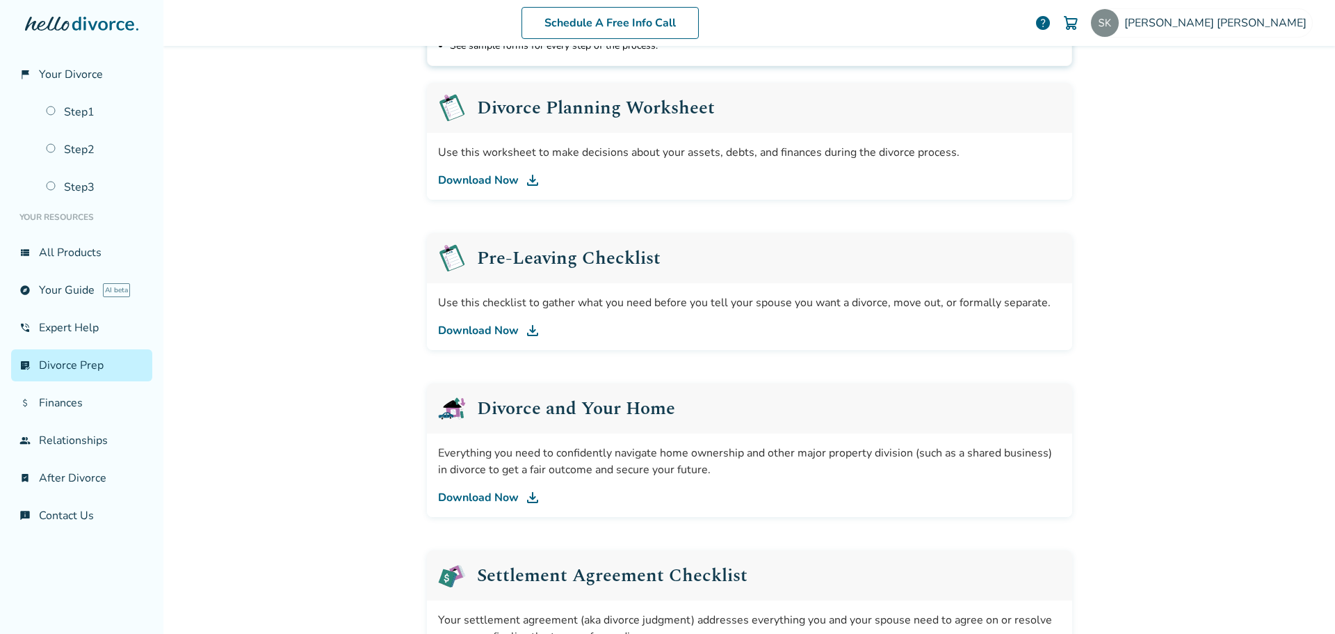
click at [479, 497] on link "Download Now" at bounding box center [749, 497] width 623 height 17
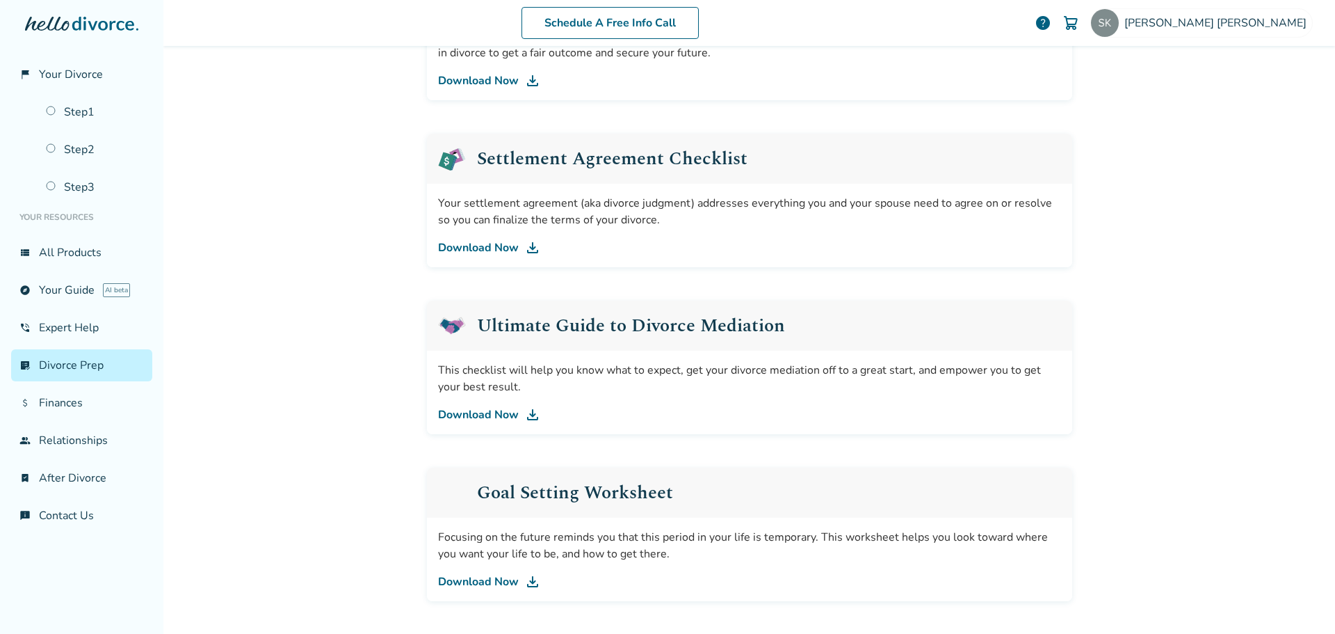
scroll to position [625, 0]
click at [476, 410] on link "Download Now" at bounding box center [749, 413] width 623 height 17
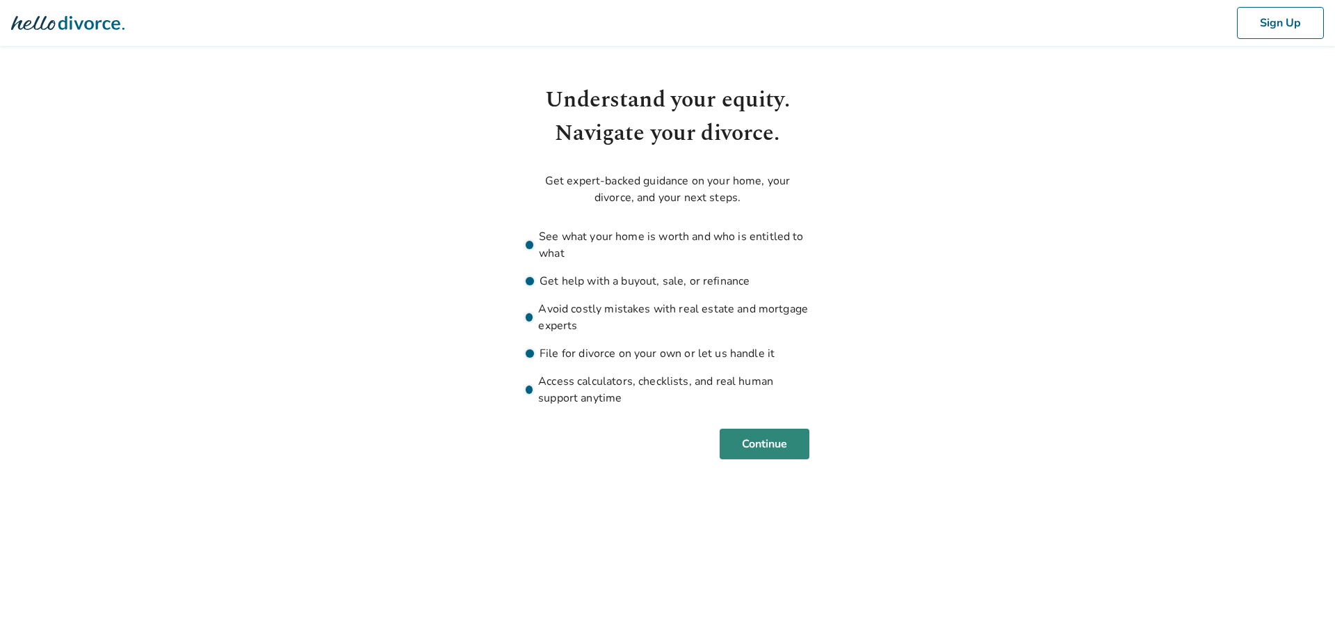
click at [768, 437] on button "Continue" at bounding box center [765, 443] width 90 height 31
